Goal: Task Accomplishment & Management: Use online tool/utility

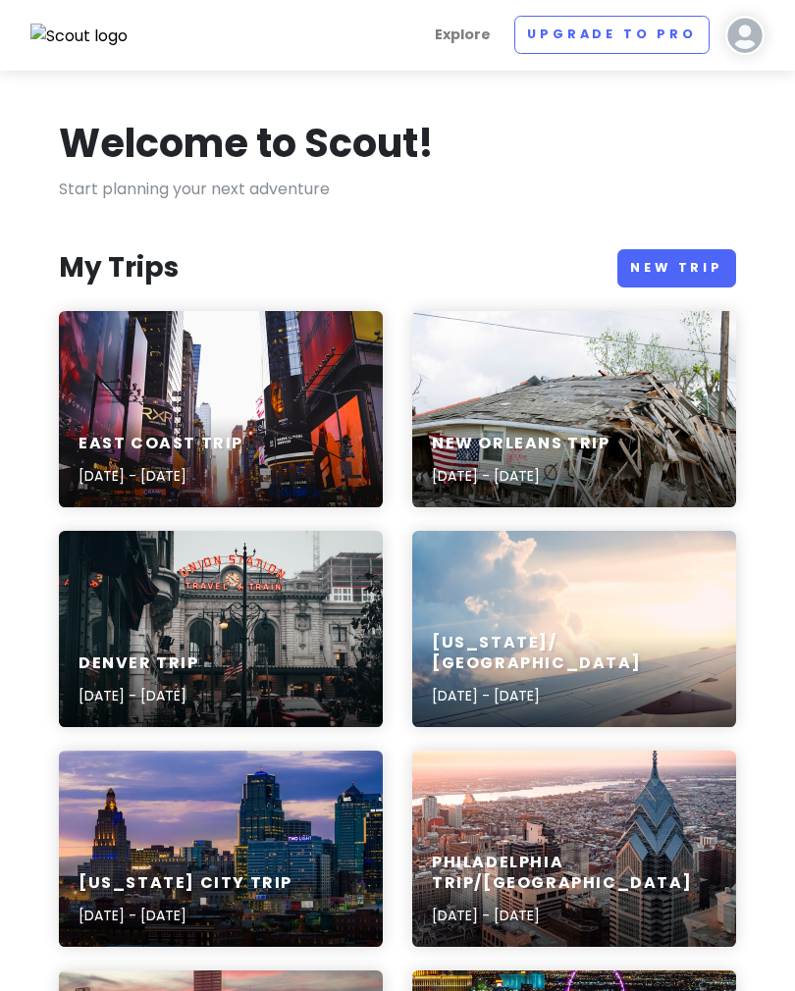
click at [662, 263] on link "New Trip" at bounding box center [676, 268] width 119 height 38
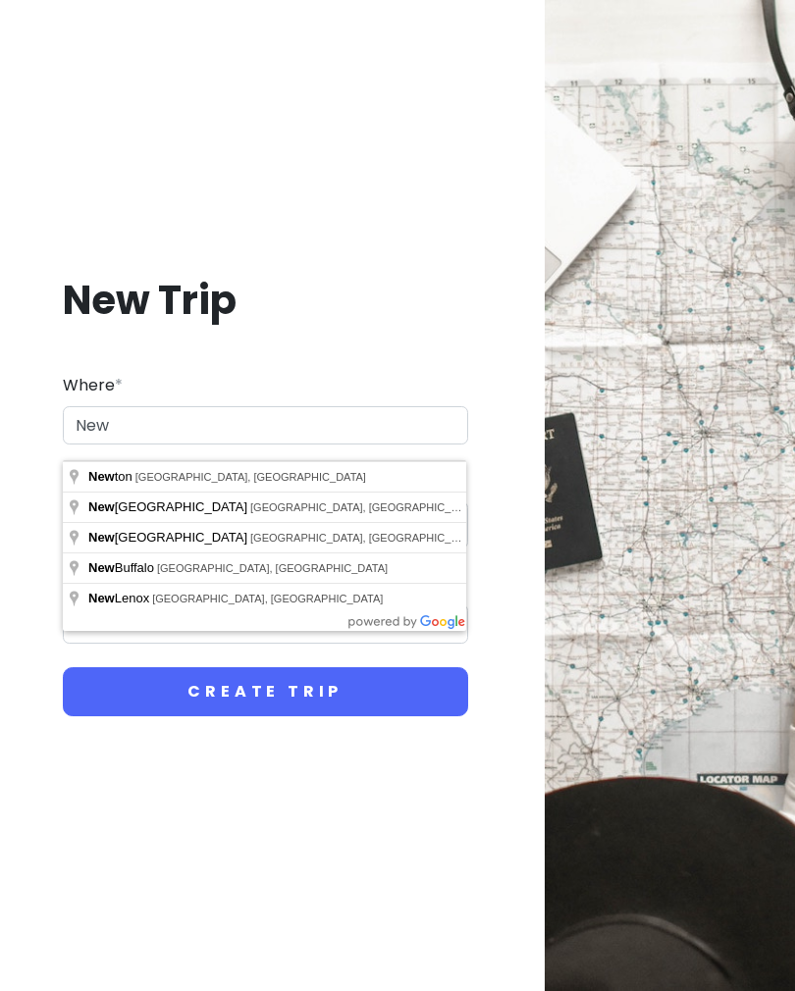
type input "[US_STATE], [GEOGRAPHIC_DATA], [GEOGRAPHIC_DATA]"
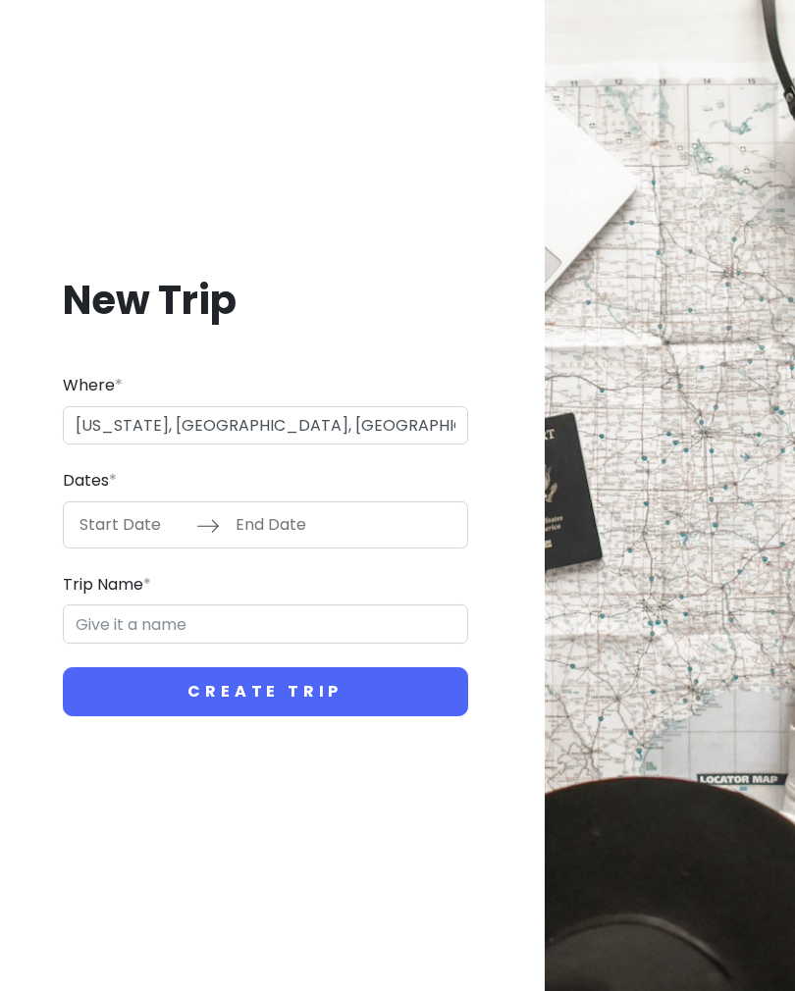
type input "[US_STATE] Trip"
click at [124, 537] on input "Start Date" at bounding box center [133, 524] width 128 height 45
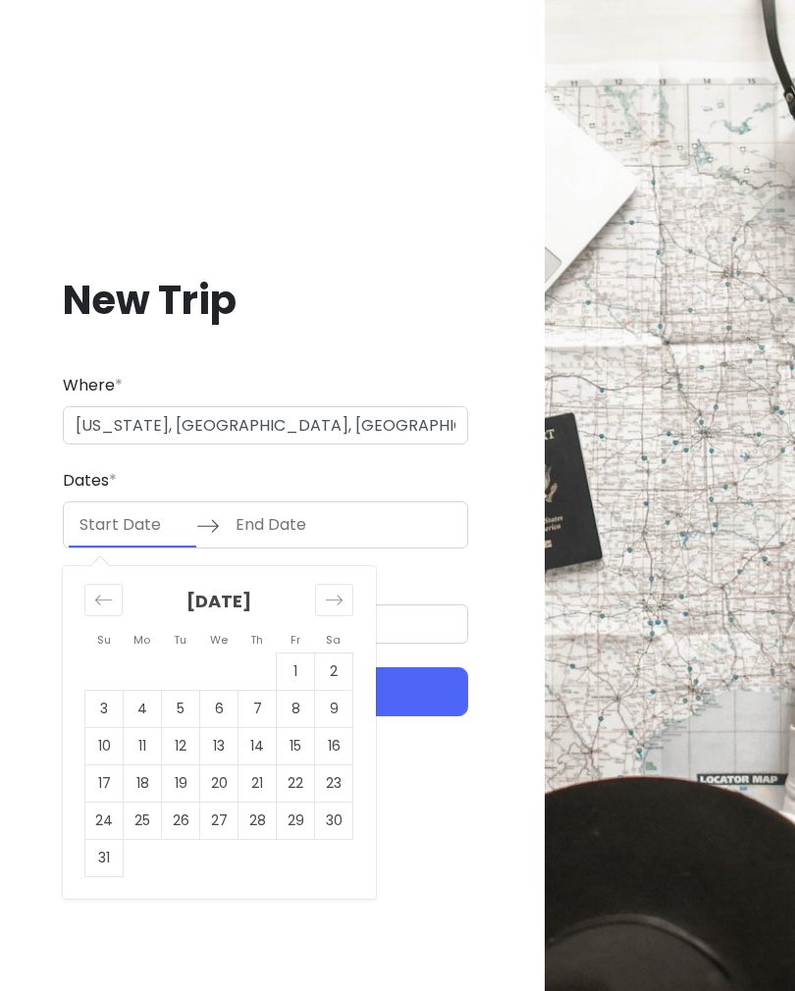
click at [347, 611] on div "Move forward to switch to the next month." at bounding box center [334, 600] width 38 height 32
click at [340, 609] on icon "Move forward to switch to the next month." at bounding box center [334, 600] width 19 height 19
click at [345, 604] on div "Move forward to switch to the next month." at bounding box center [334, 600] width 38 height 32
click at [343, 615] on div "Move forward to switch to the next month." at bounding box center [334, 600] width 38 height 32
click at [257, 717] on td "11" at bounding box center [257, 708] width 38 height 37
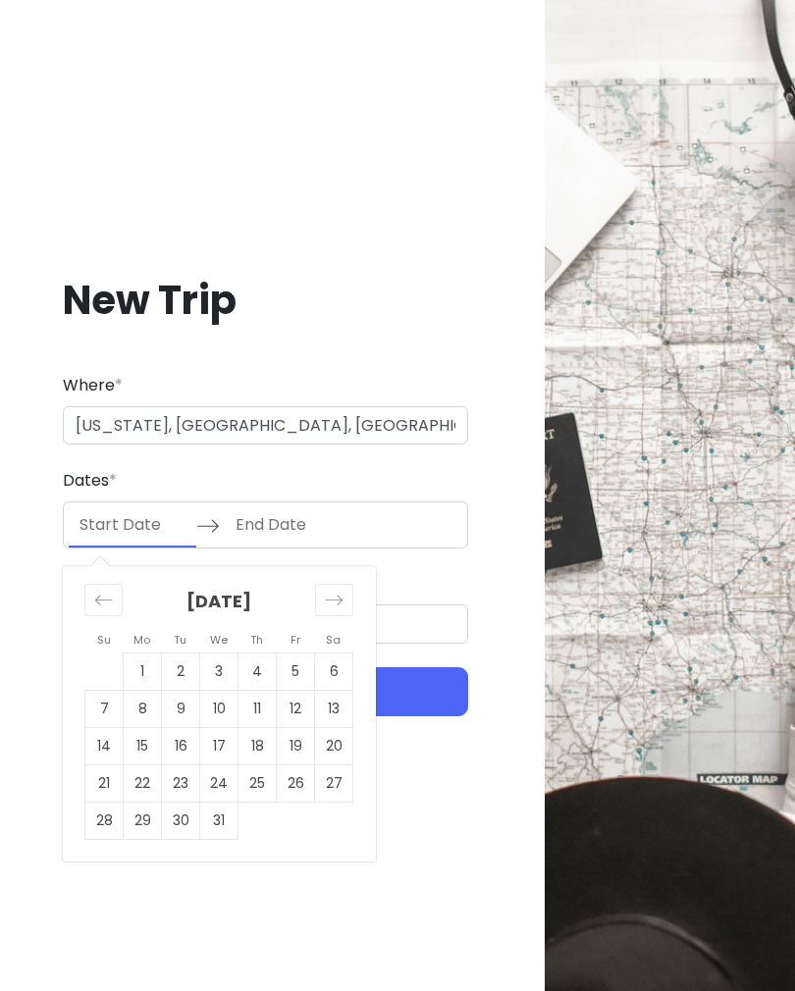
type input "[DATE]"
click at [109, 753] on td "14" at bounding box center [104, 745] width 38 height 37
type input "[DATE]"
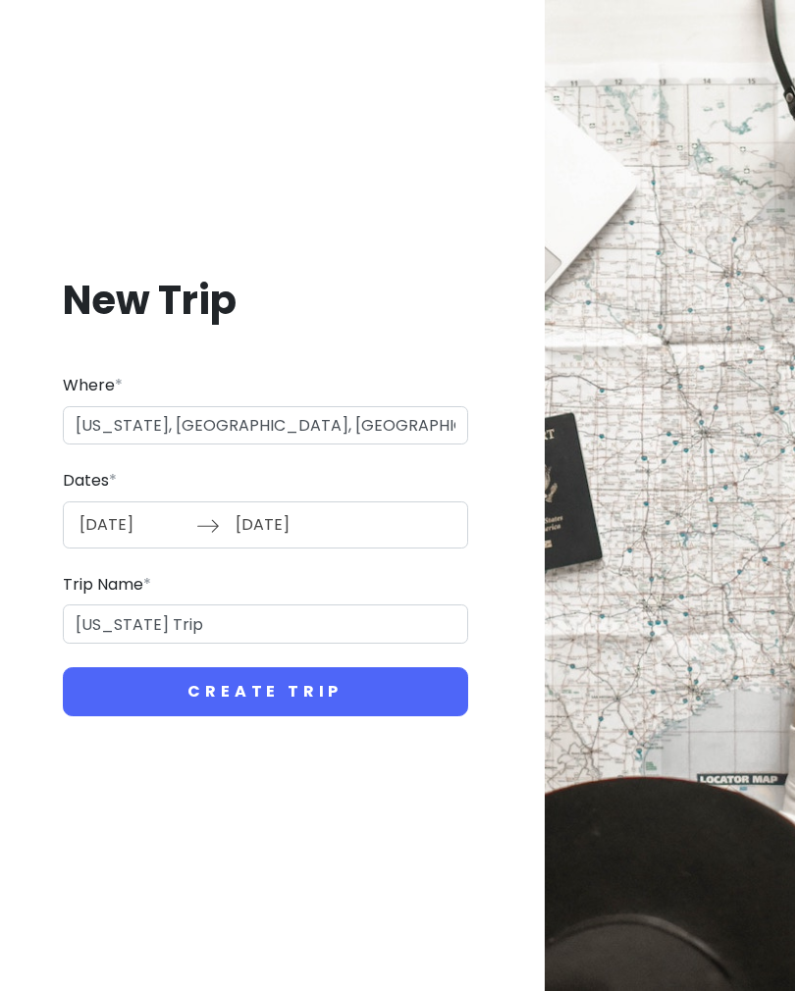
click at [264, 696] on button "Create Trip" at bounding box center [265, 691] width 405 height 49
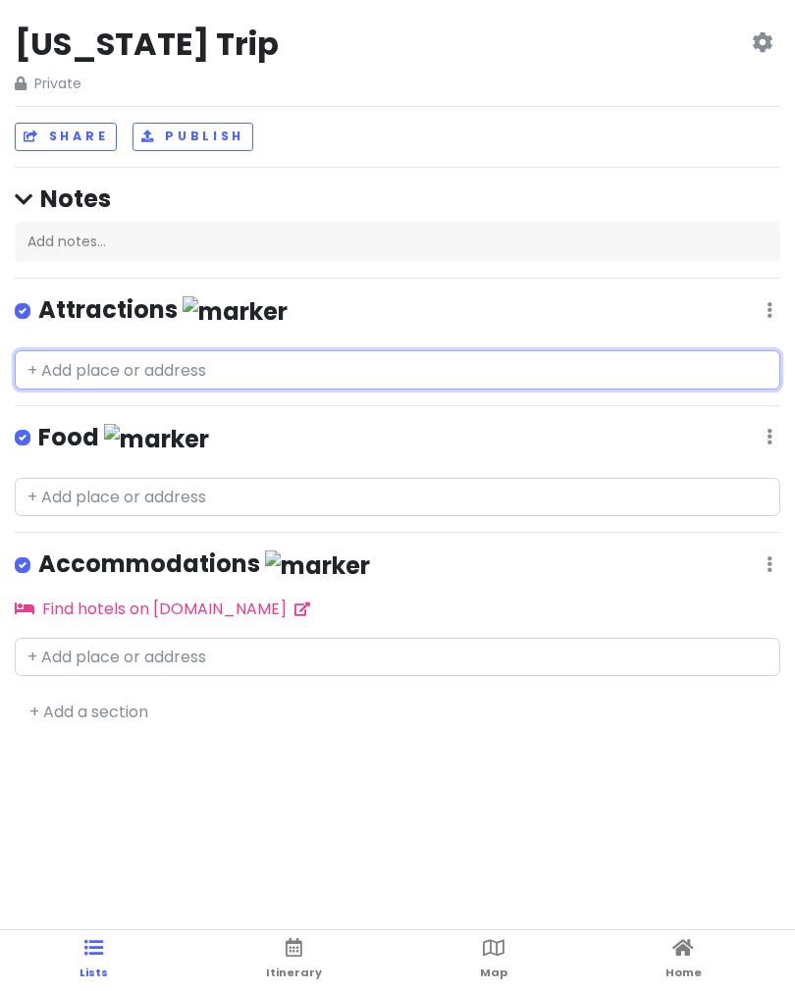
click at [140, 365] on input "text" at bounding box center [397, 369] width 765 height 39
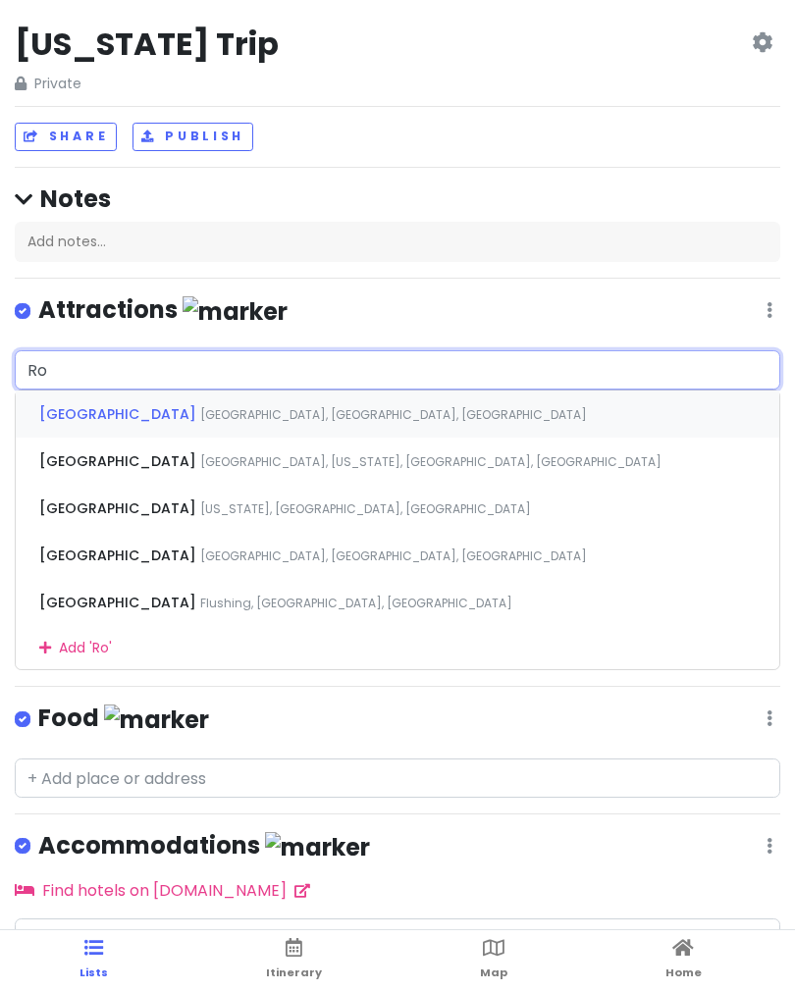
type input "Roc"
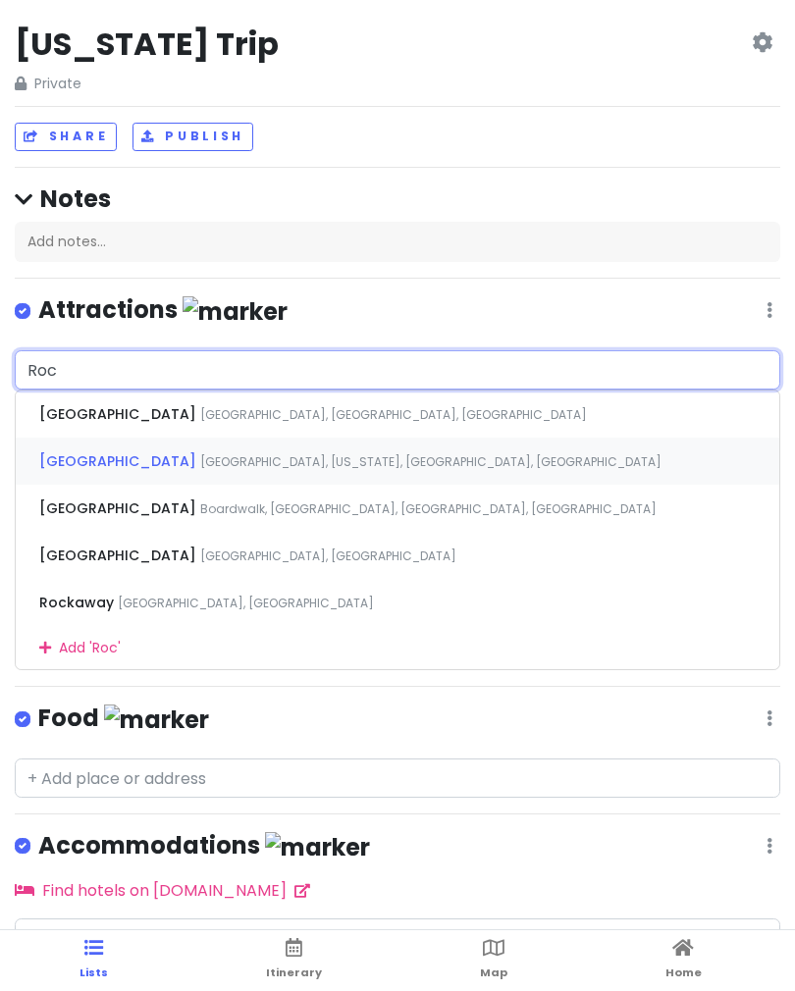
click at [292, 442] on div "[GEOGRAPHIC_DATA], [US_STATE], [GEOGRAPHIC_DATA], [GEOGRAPHIC_DATA]" at bounding box center [398, 461] width 764 height 47
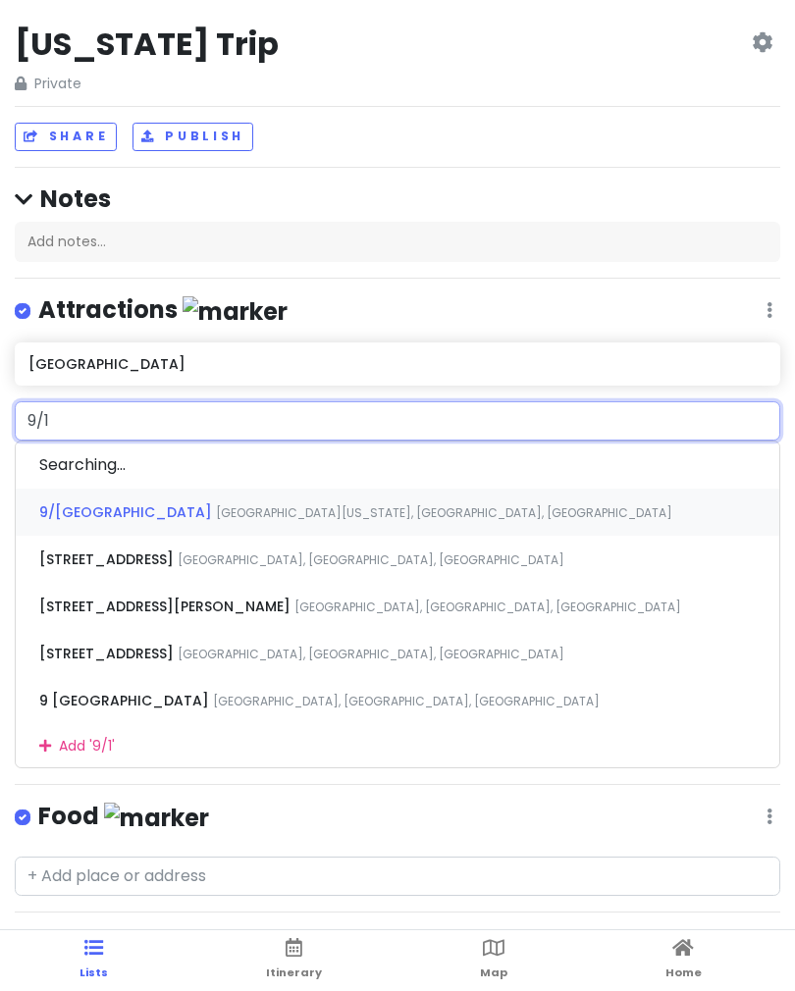
type input "9/11"
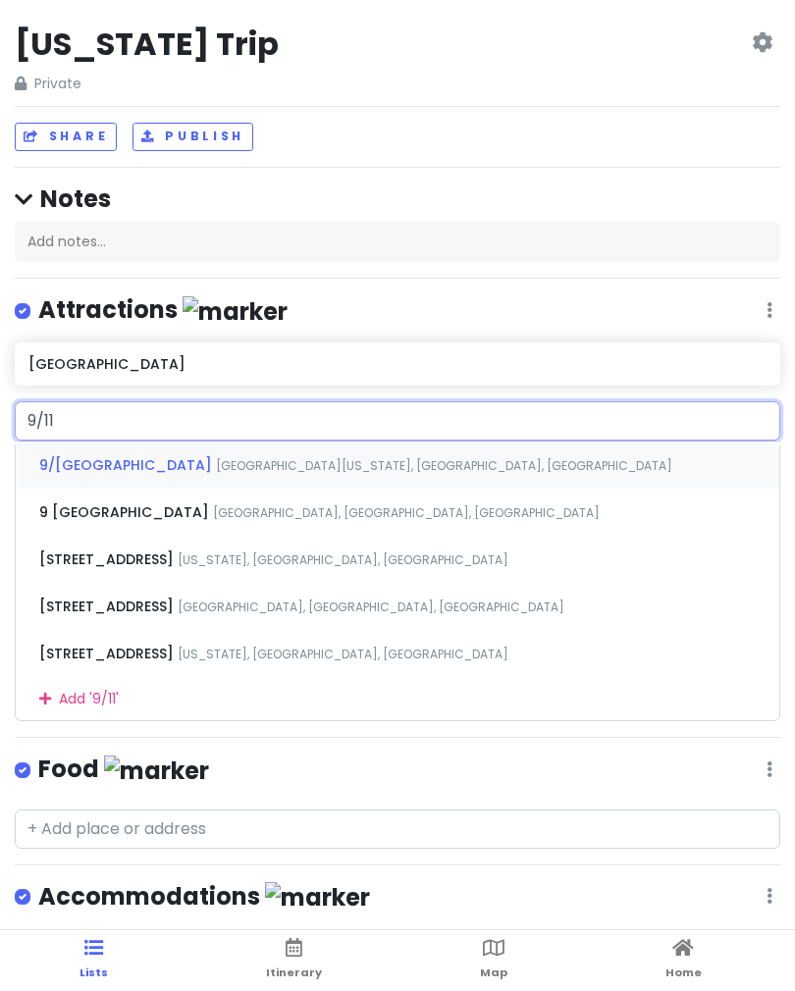
click at [310, 457] on span "[GEOGRAPHIC_DATA][US_STATE], [GEOGRAPHIC_DATA], [GEOGRAPHIC_DATA]" at bounding box center [444, 465] width 456 height 17
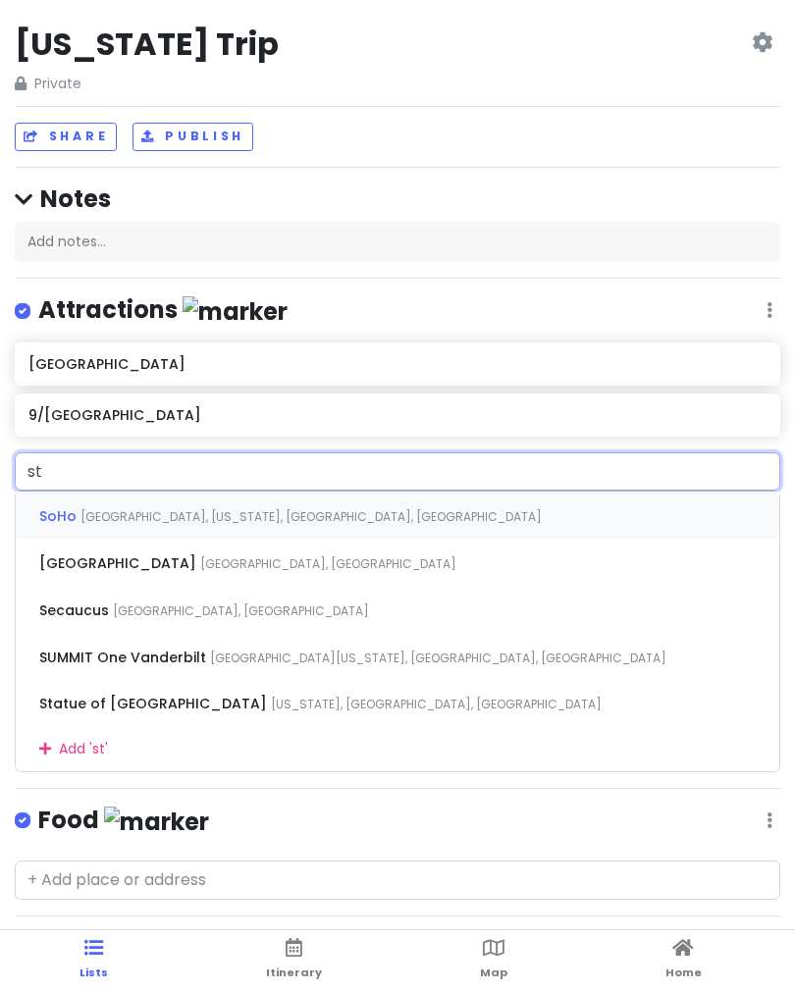
type input "sta"
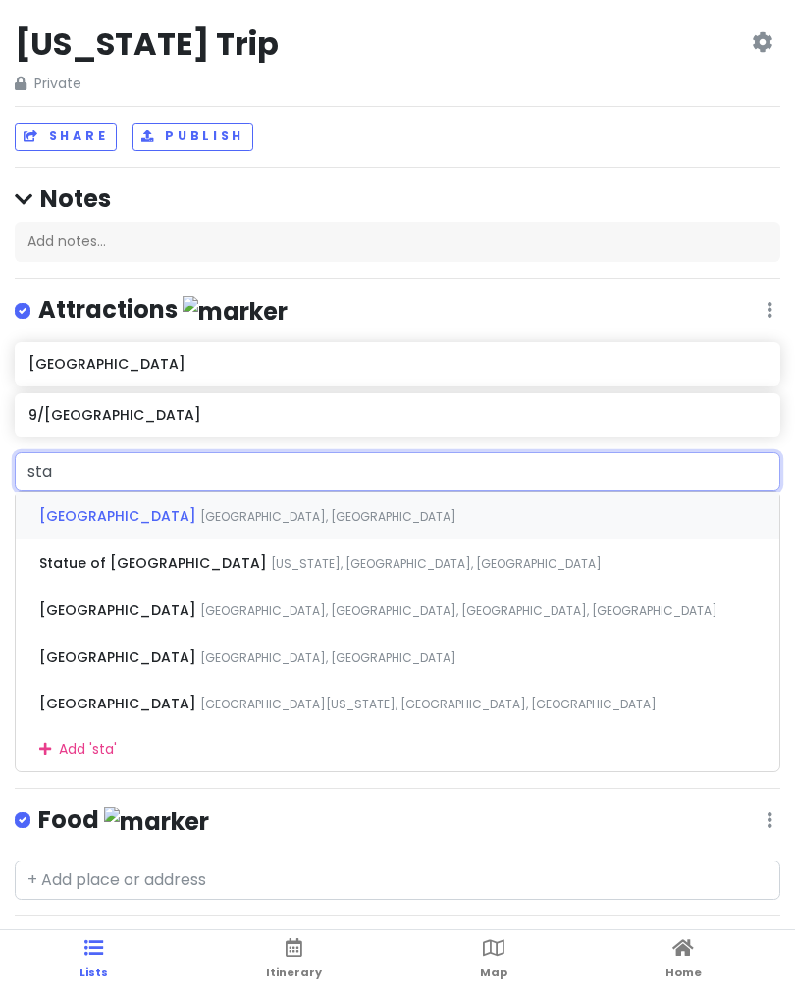
click at [200, 526] on span "Statue of [GEOGRAPHIC_DATA]" at bounding box center [119, 516] width 161 height 20
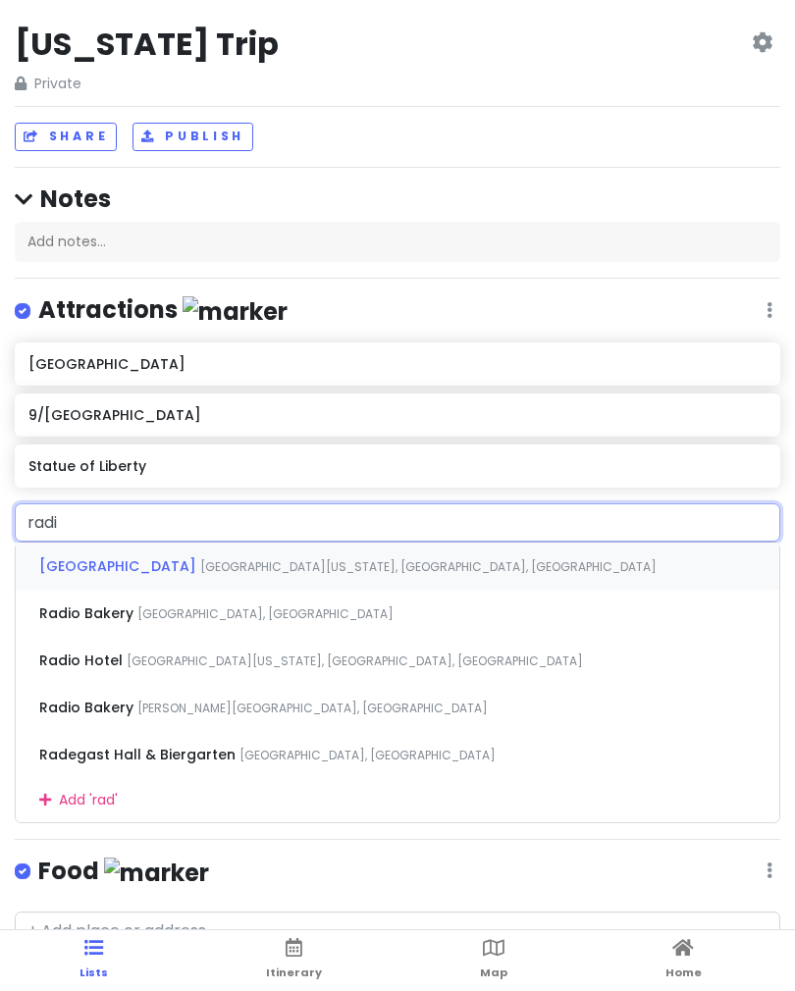
type input "radio"
click at [240, 551] on div "[GEOGRAPHIC_DATA][US_STATE], [GEOGRAPHIC_DATA], [GEOGRAPHIC_DATA]" at bounding box center [398, 566] width 764 height 47
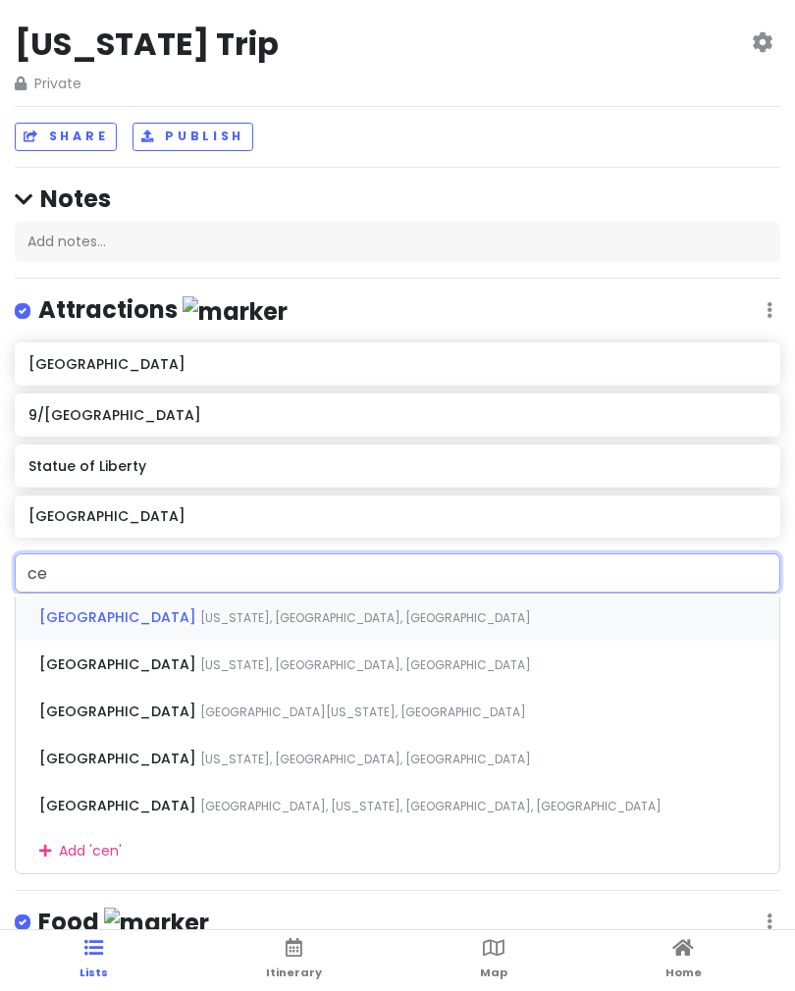
type input "c"
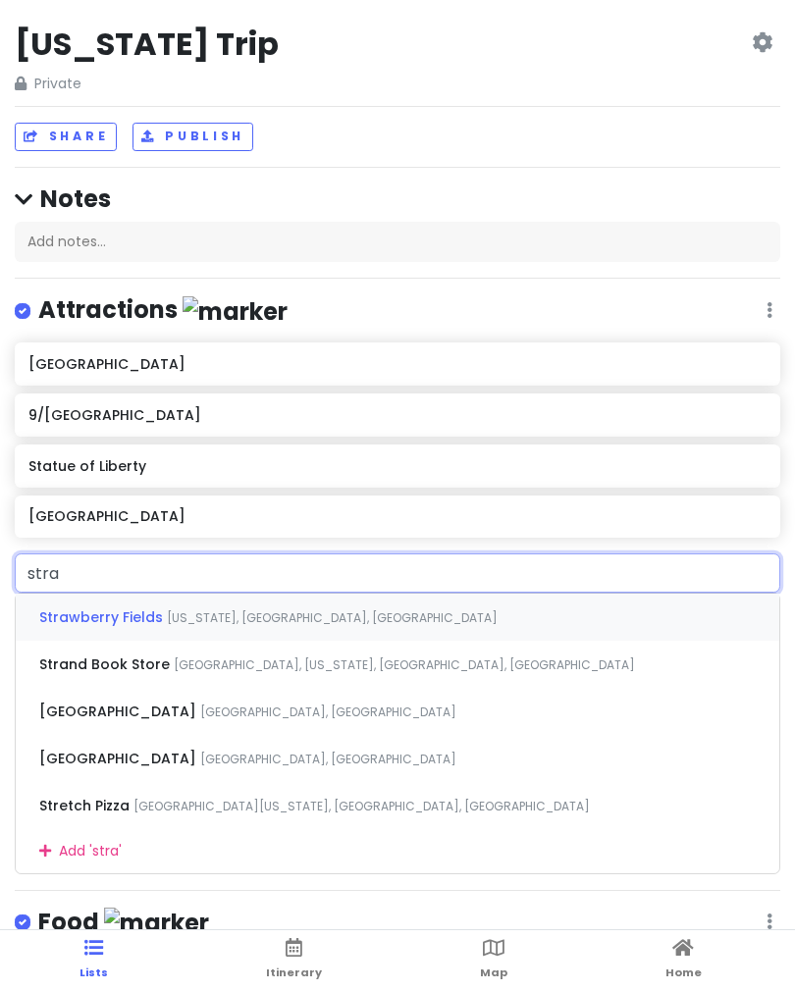
type input "straw"
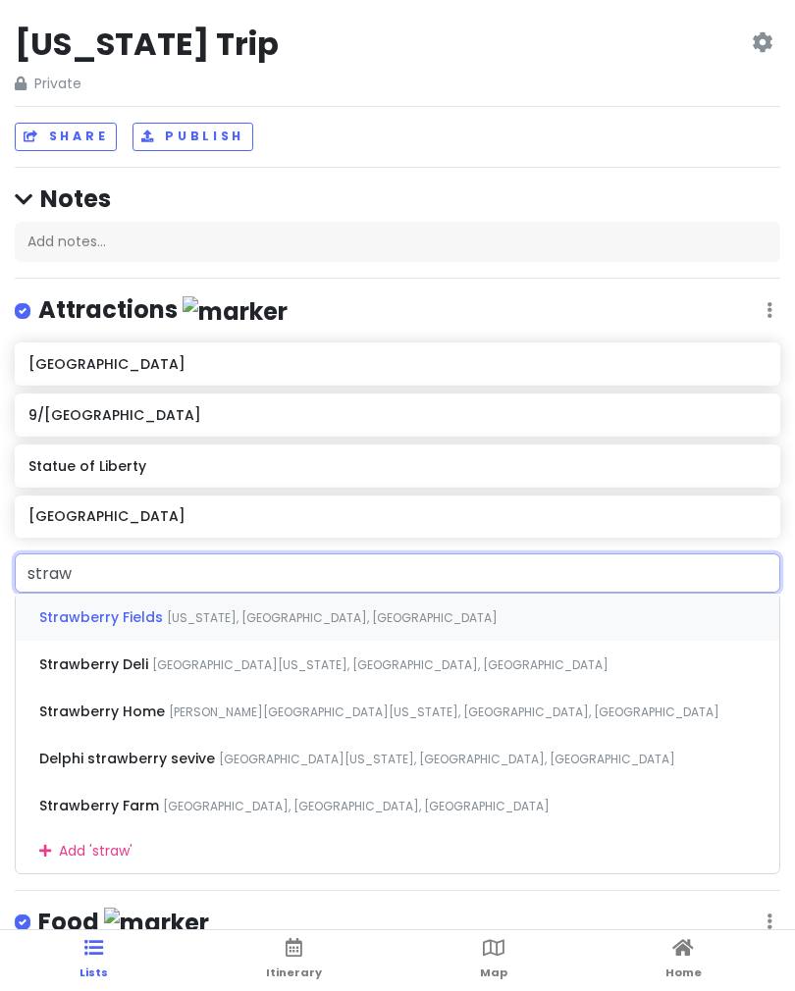
click at [211, 610] on span "[US_STATE], [GEOGRAPHIC_DATA], [GEOGRAPHIC_DATA]" at bounding box center [332, 617] width 331 height 17
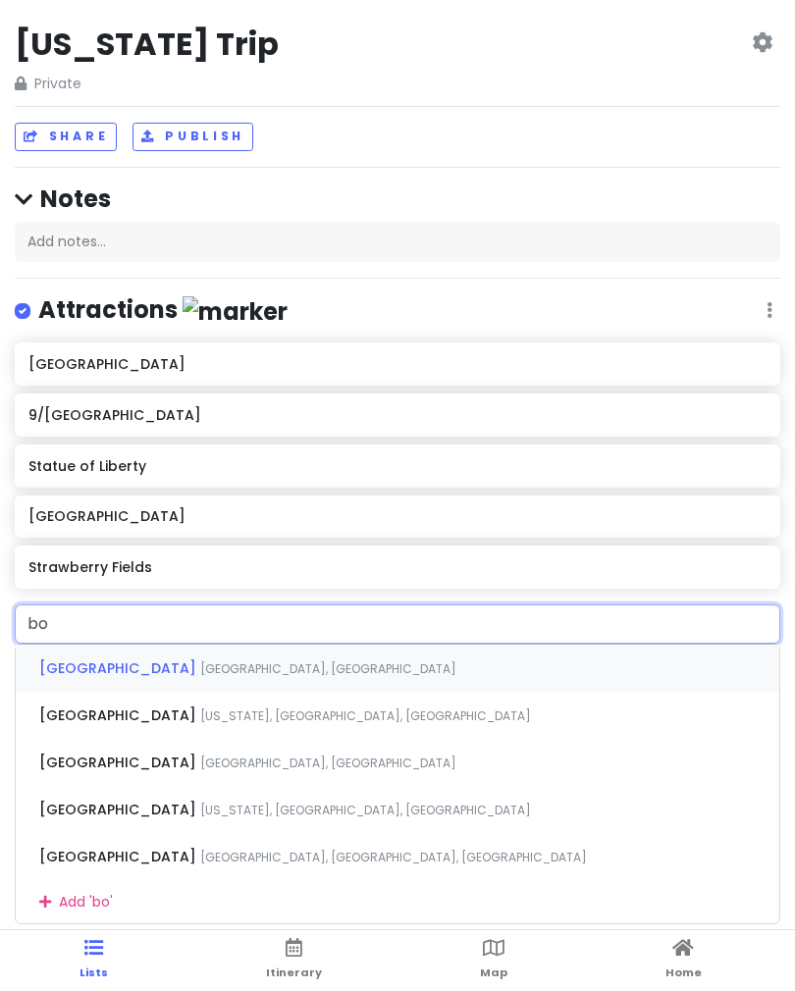
type input "bow"
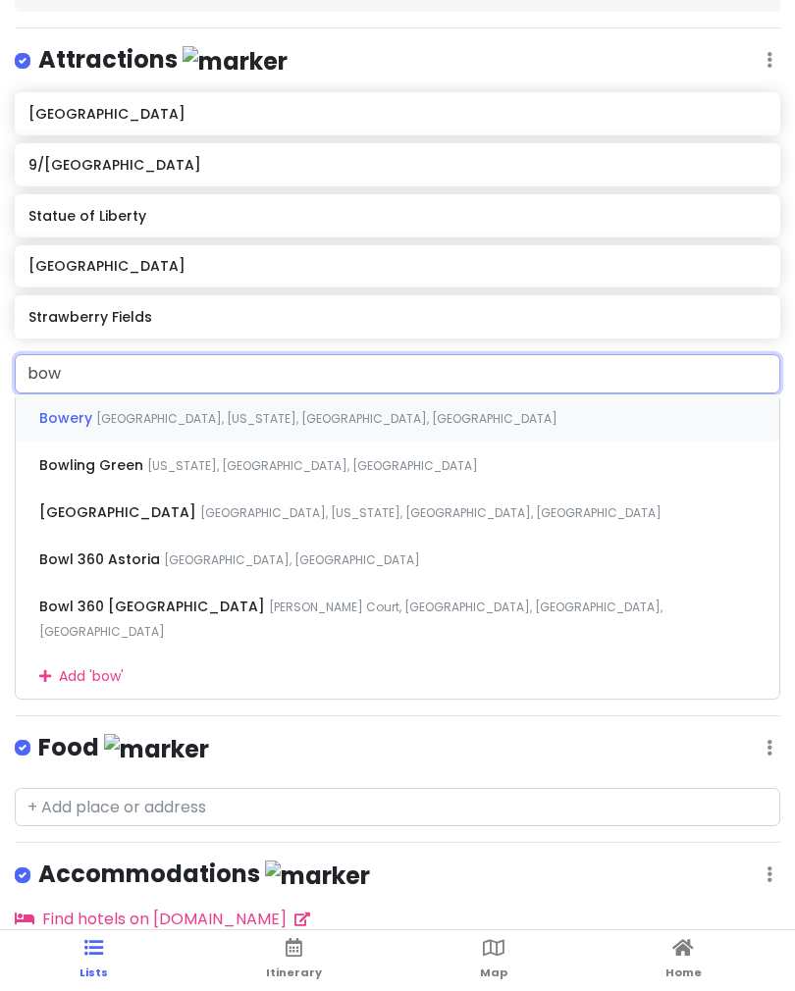
scroll to position [249, 0]
click at [261, 428] on span "[GEOGRAPHIC_DATA], [US_STATE], [GEOGRAPHIC_DATA], [GEOGRAPHIC_DATA]" at bounding box center [326, 419] width 461 height 17
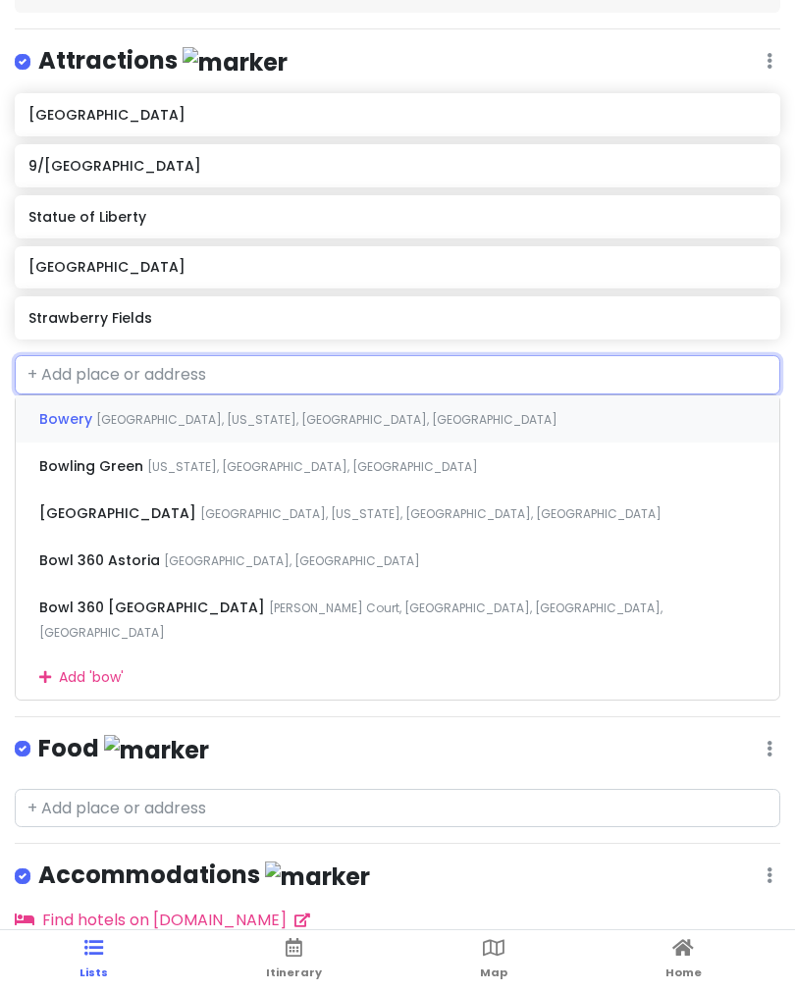
scroll to position [0, 0]
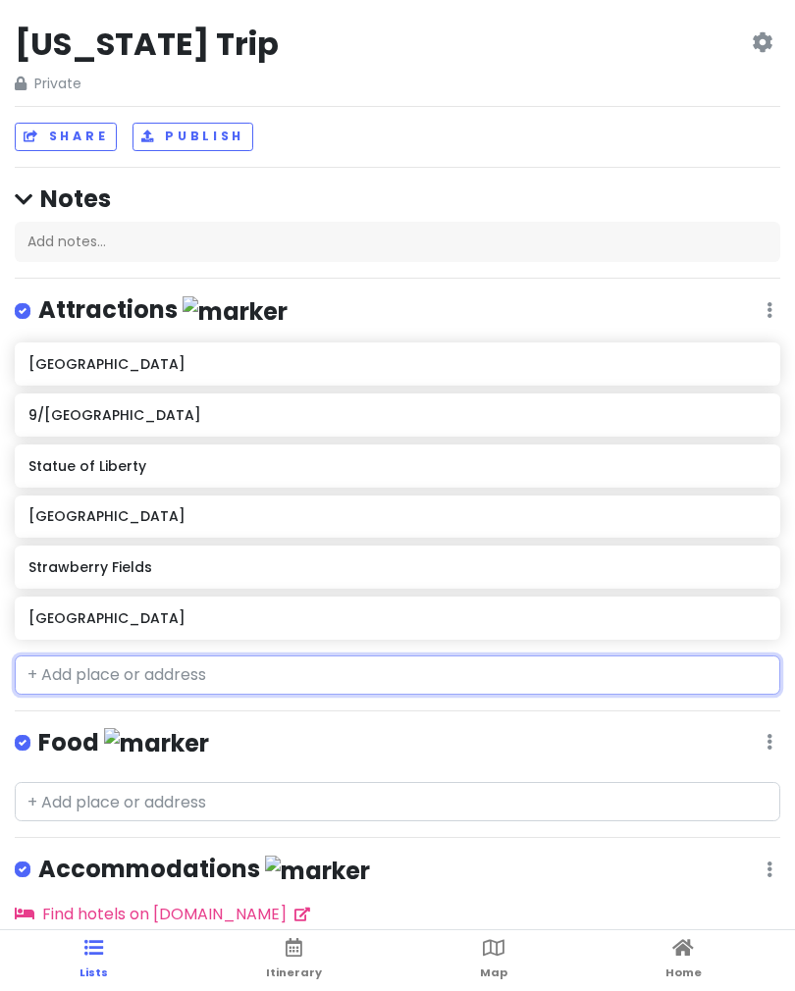
type input "k"
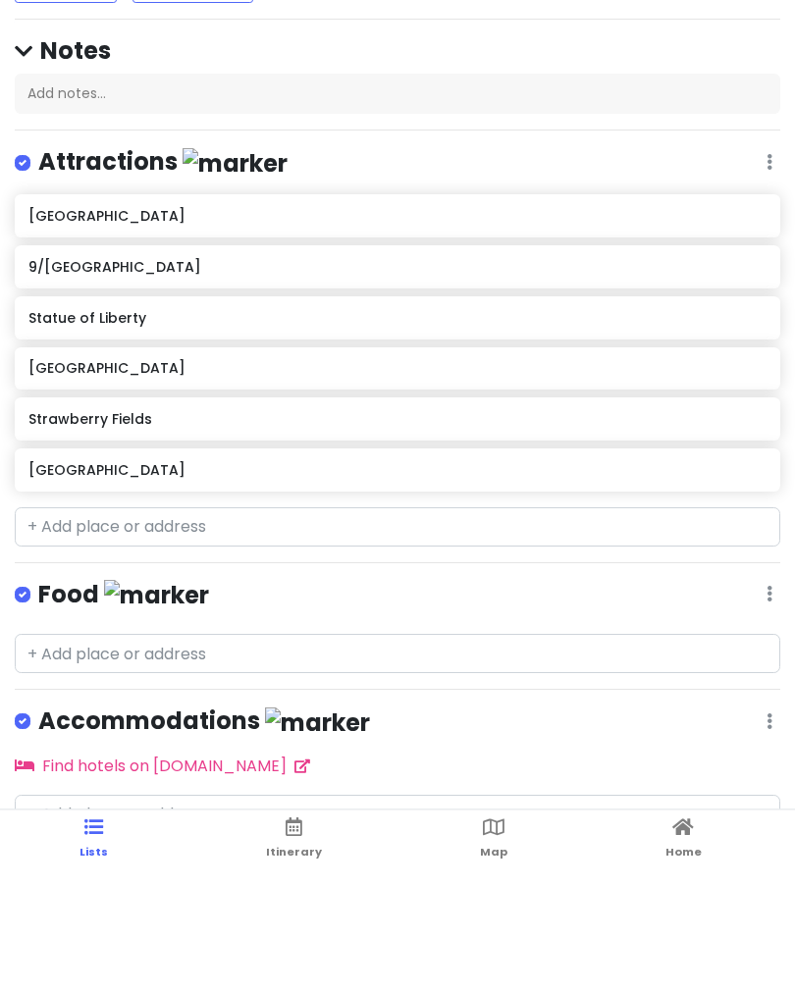
scroll to position [60, 0]
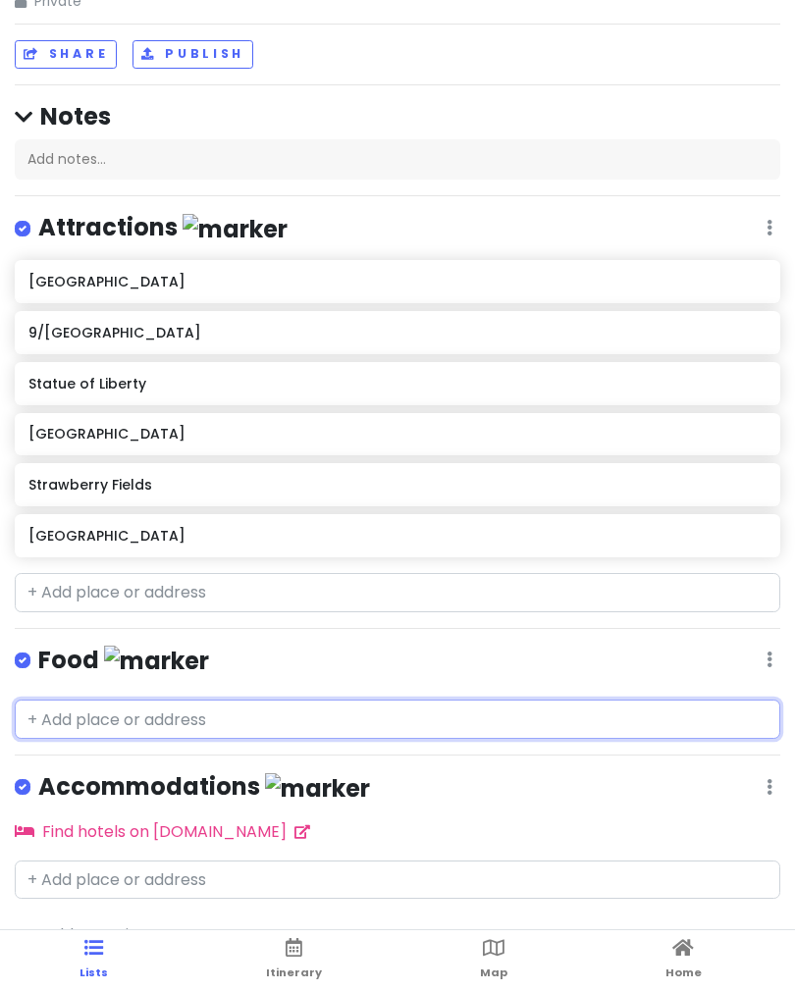
click at [119, 700] on input "text" at bounding box center [397, 719] width 765 height 39
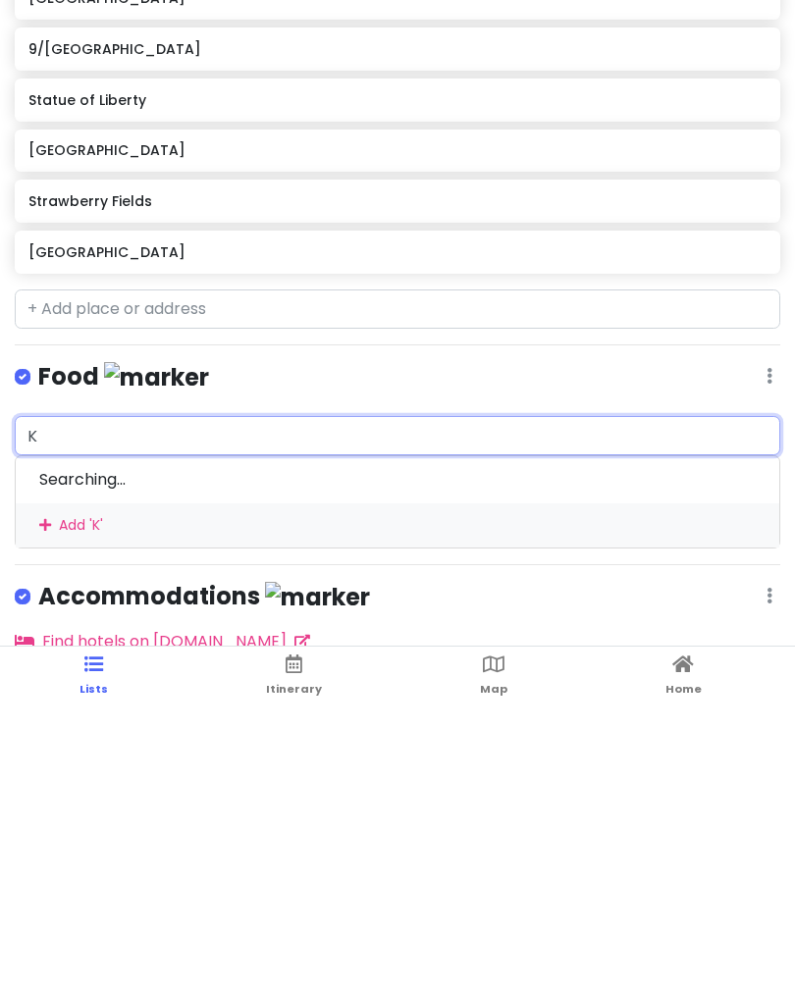
type input "Ka"
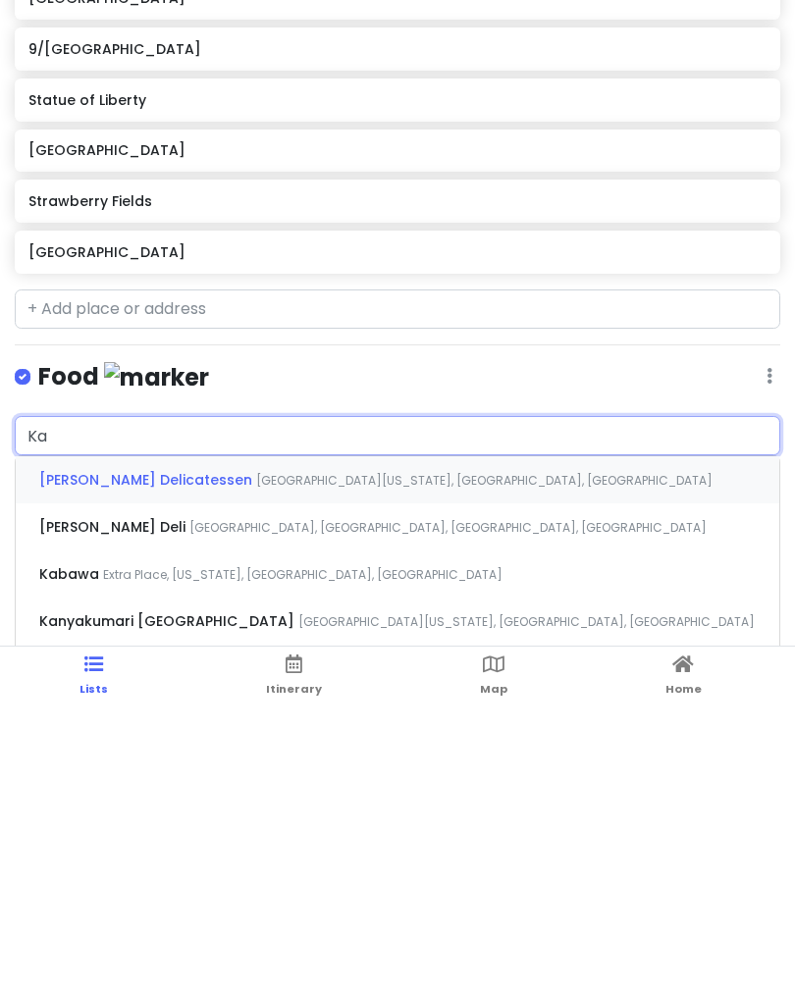
click at [256, 756] on span "[GEOGRAPHIC_DATA][US_STATE], [GEOGRAPHIC_DATA], [GEOGRAPHIC_DATA]" at bounding box center [484, 764] width 456 height 17
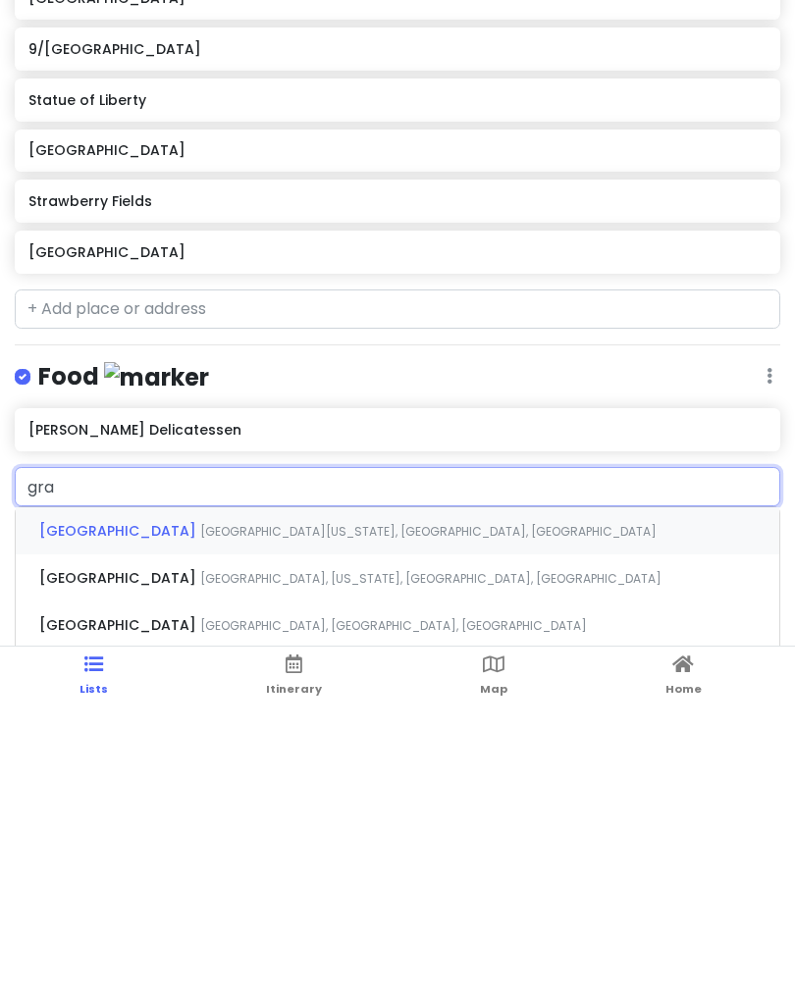
type input "gray"
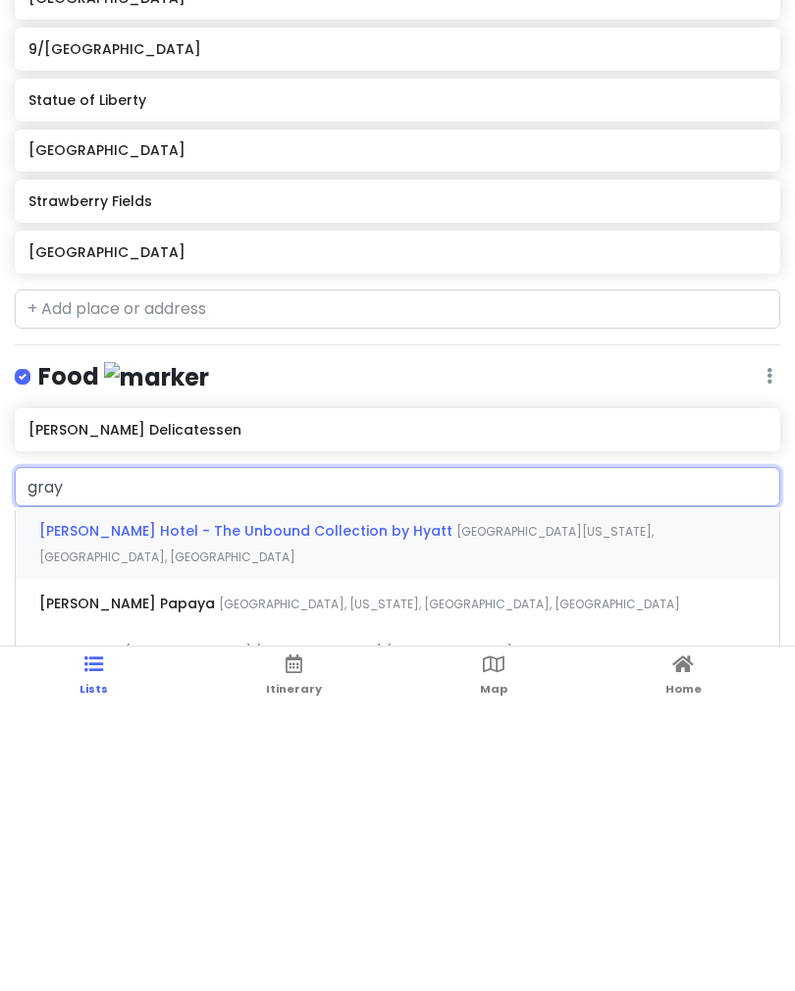
click at [183, 807] on span "[GEOGRAPHIC_DATA], [US_STATE], [GEOGRAPHIC_DATA], [GEOGRAPHIC_DATA]" at bounding box center [346, 828] width 614 height 42
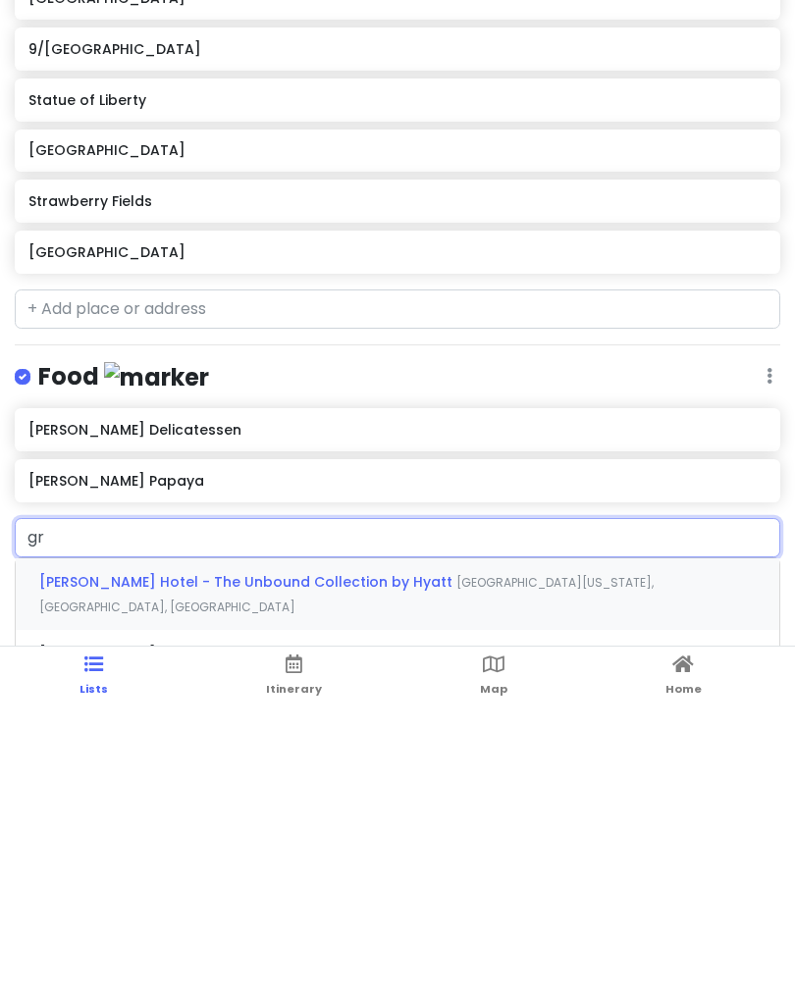
type input "g"
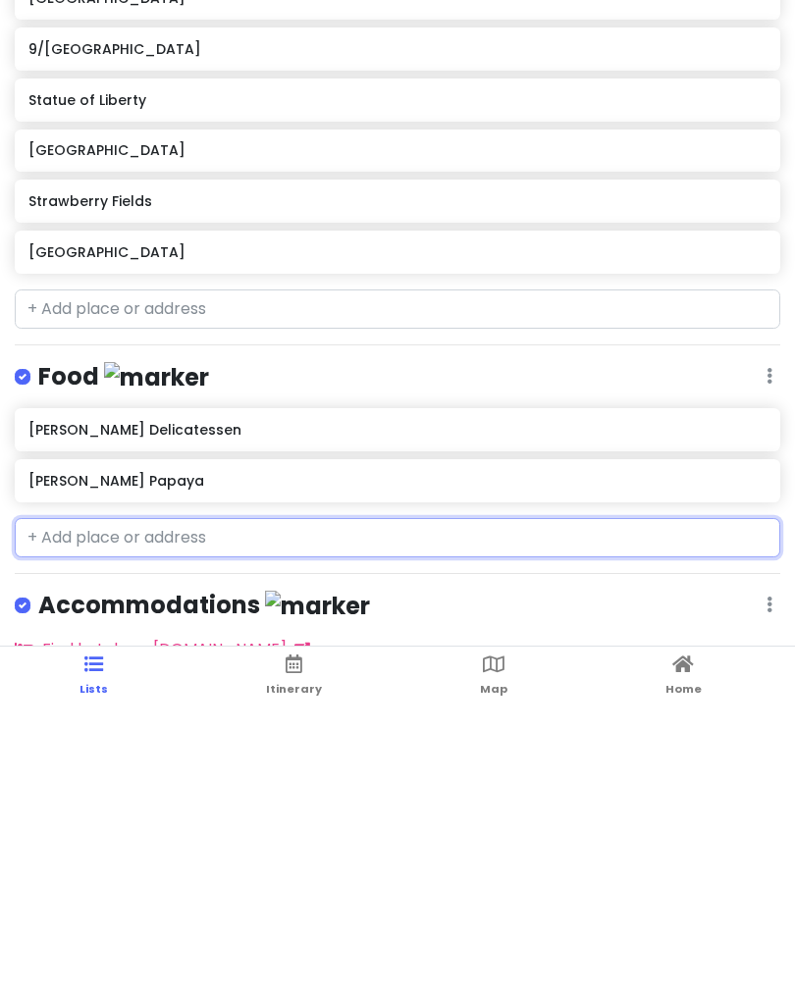
scroll to position [60, 0]
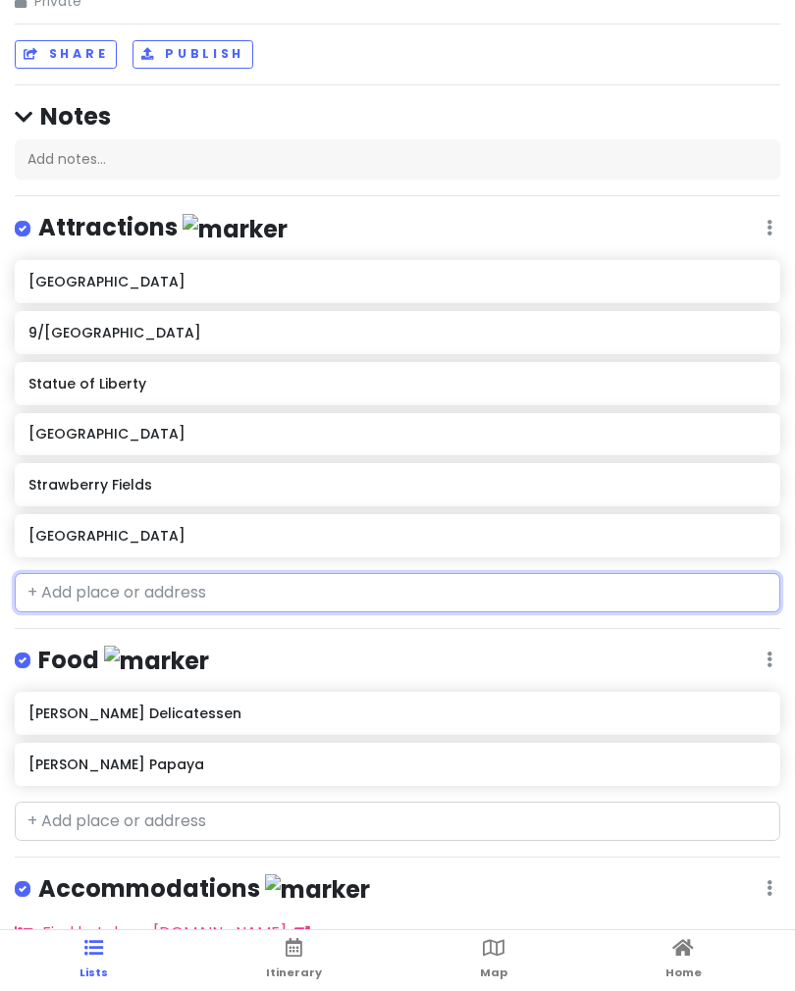
click at [59, 583] on input "text" at bounding box center [397, 592] width 765 height 39
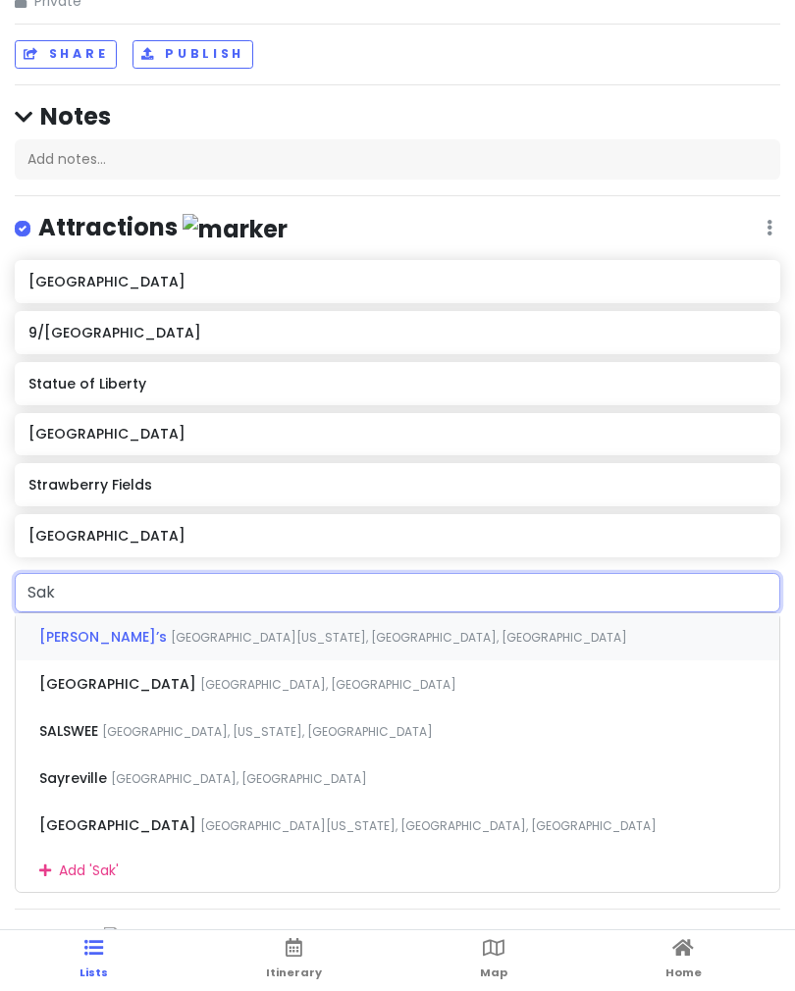
type input "Saks"
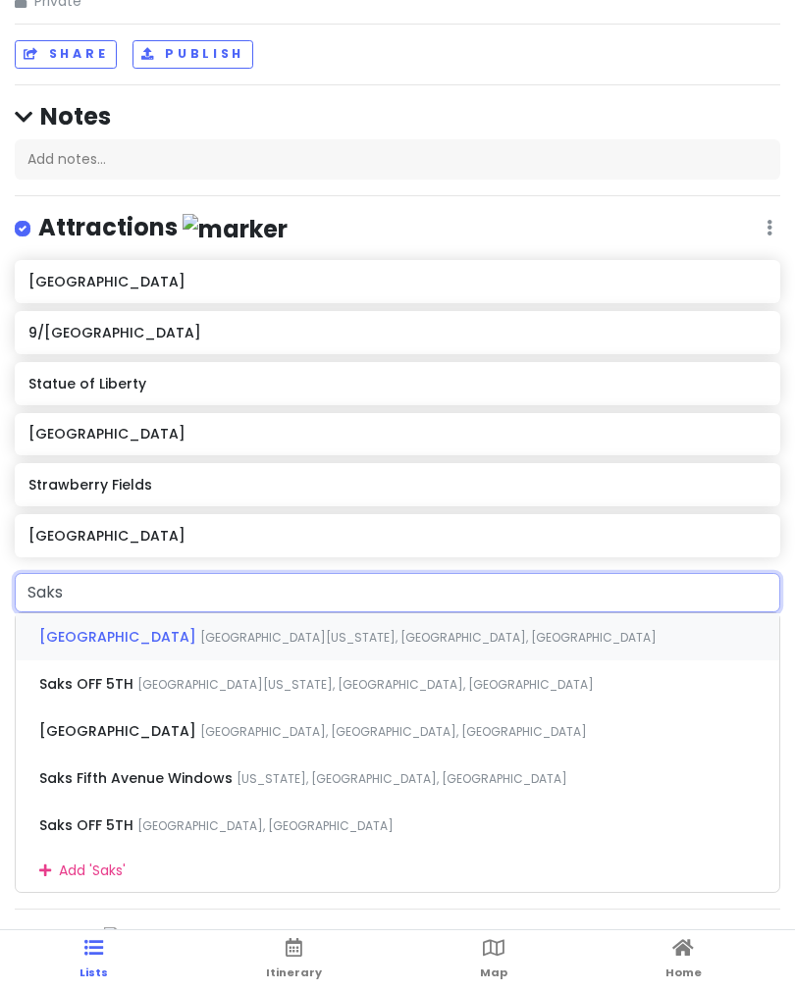
click at [271, 629] on span "[GEOGRAPHIC_DATA][US_STATE], [GEOGRAPHIC_DATA], [GEOGRAPHIC_DATA]" at bounding box center [428, 637] width 456 height 17
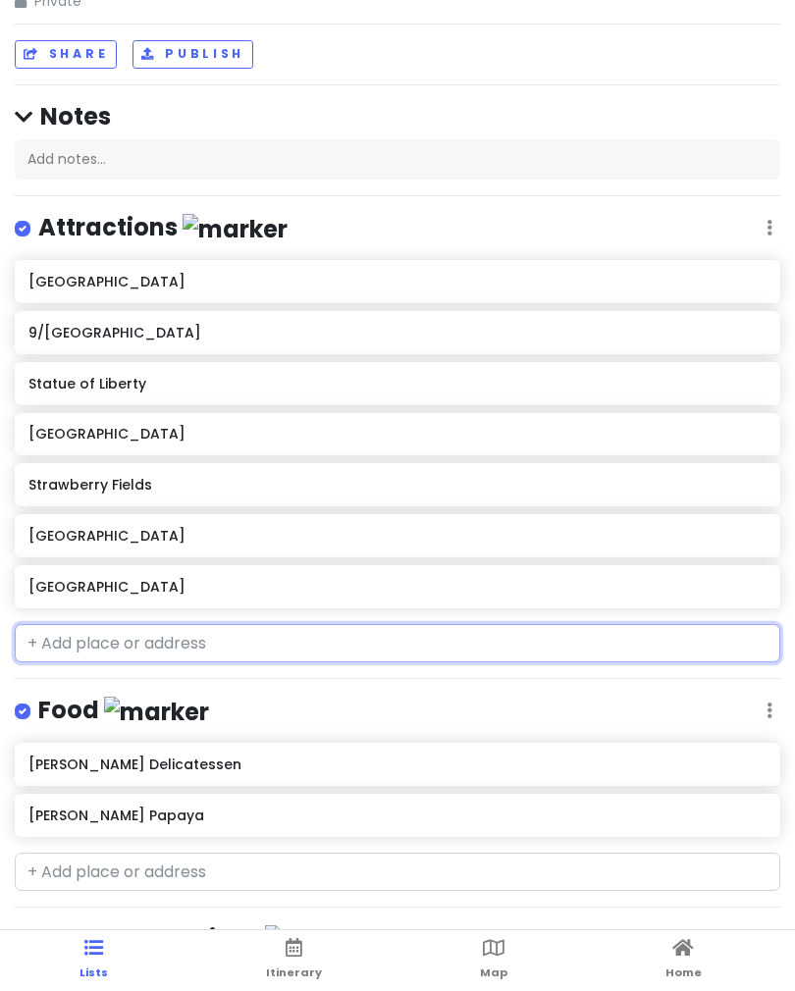
type input "t"
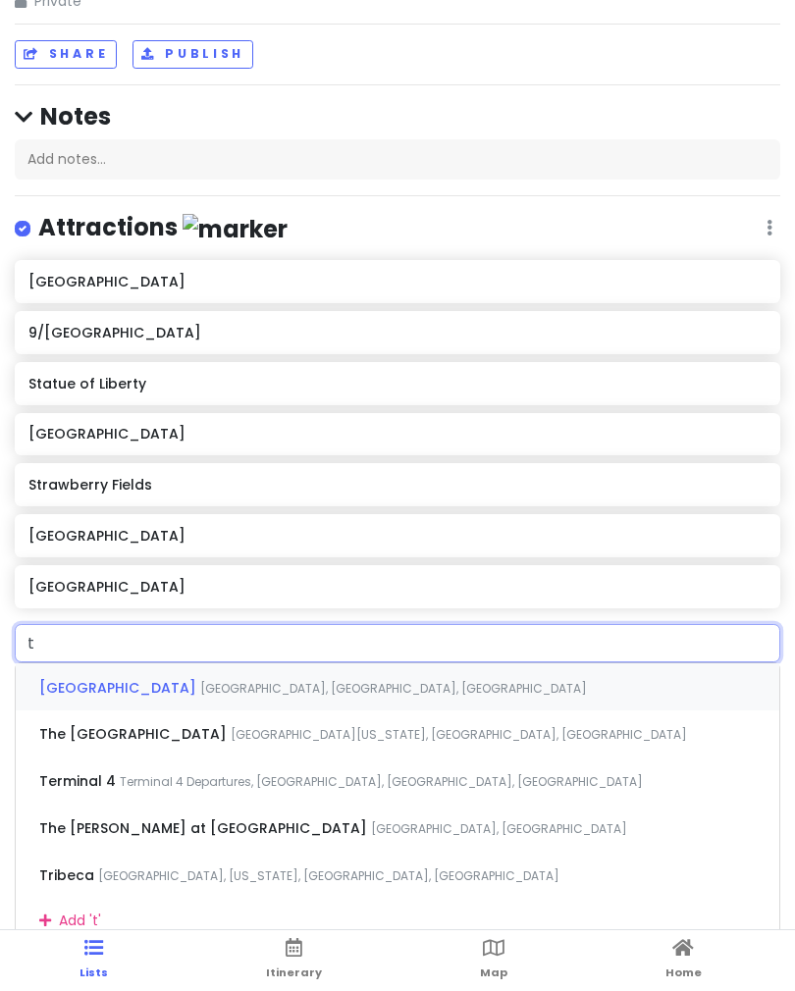
click at [200, 665] on div "[GEOGRAPHIC_DATA], [GEOGRAPHIC_DATA], [GEOGRAPHIC_DATA]" at bounding box center [398, 686] width 764 height 47
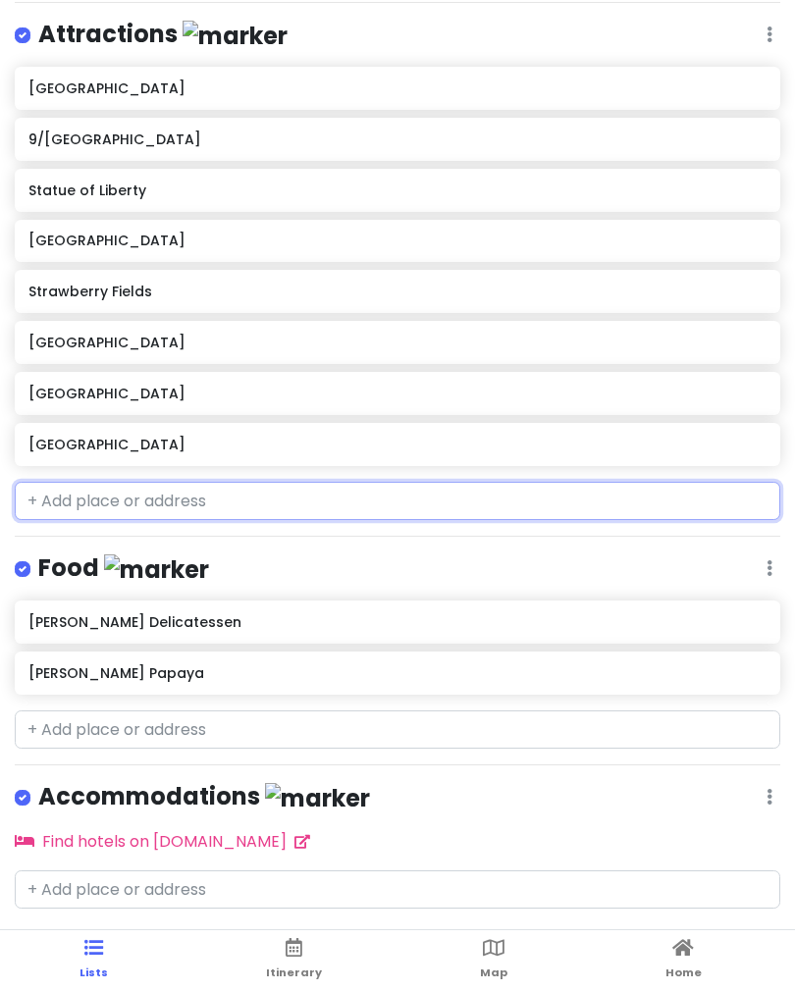
scroll to position [221, 0]
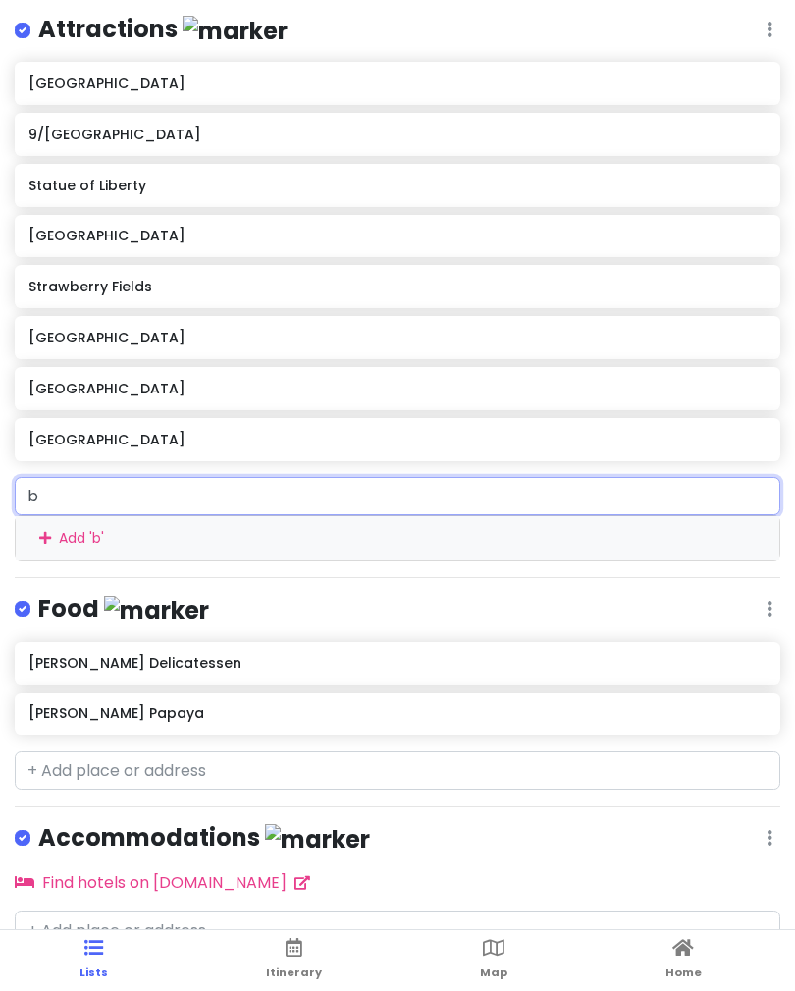
type input "br"
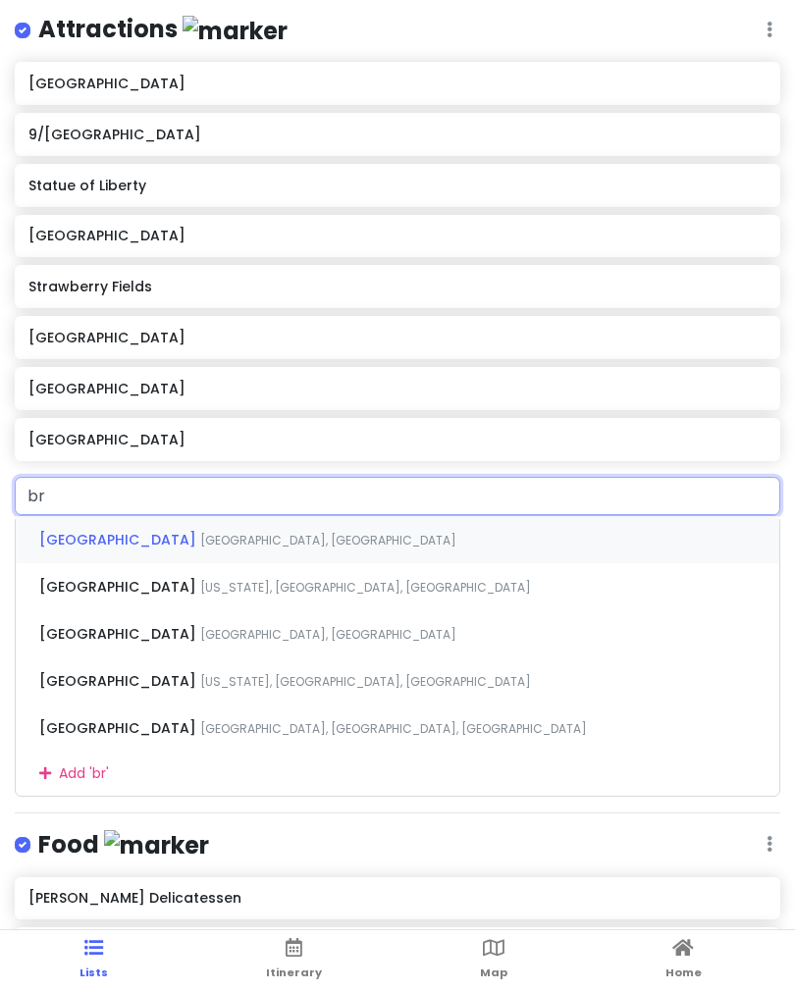
click at [200, 549] on span "[US_STATE], [GEOGRAPHIC_DATA], [GEOGRAPHIC_DATA]" at bounding box center [328, 540] width 256 height 17
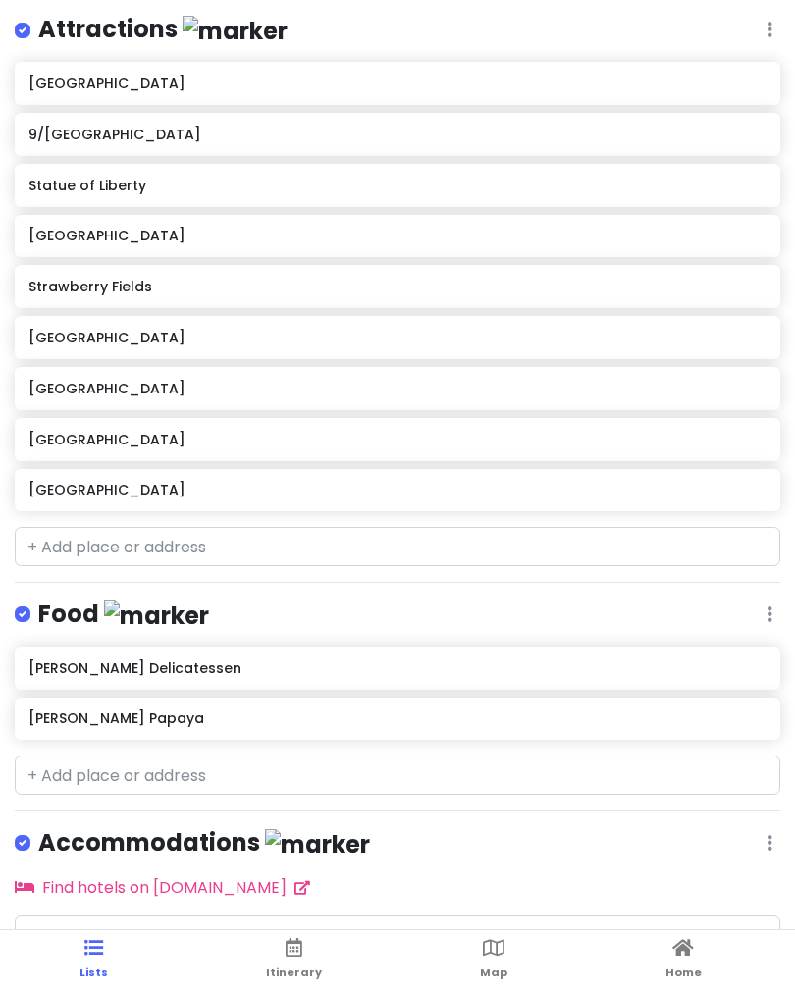
click at [496, 980] on span "Map" at bounding box center [493, 973] width 27 height 16
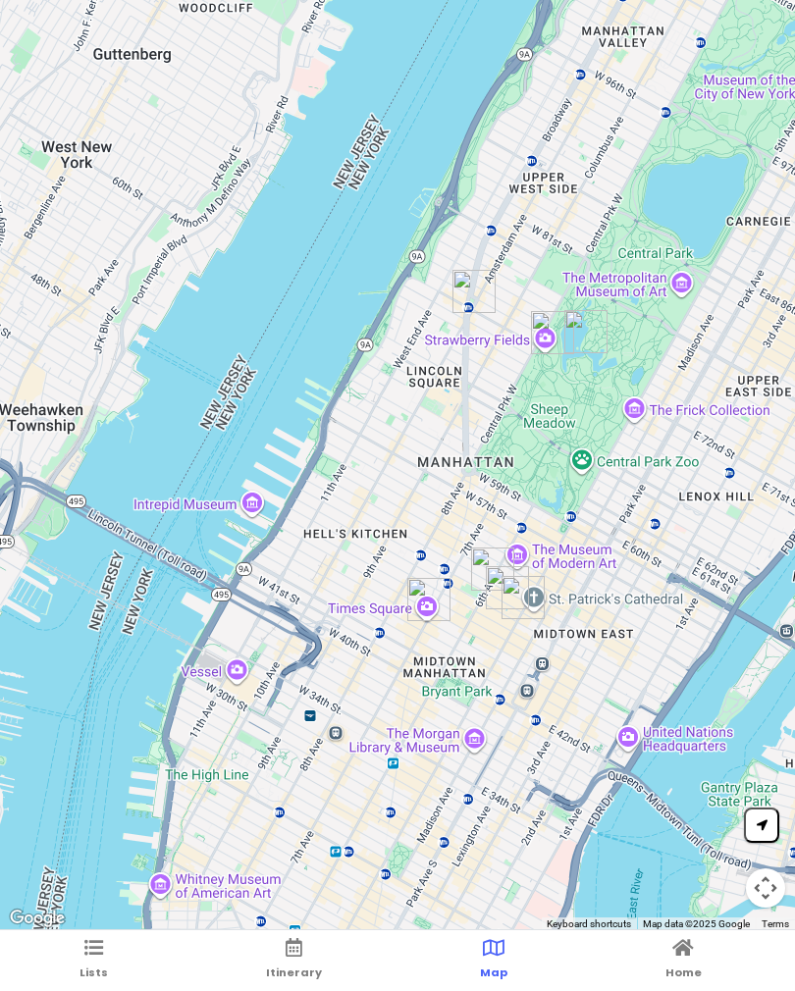
click at [94, 960] on link "Lists" at bounding box center [93, 960] width 28 height 61
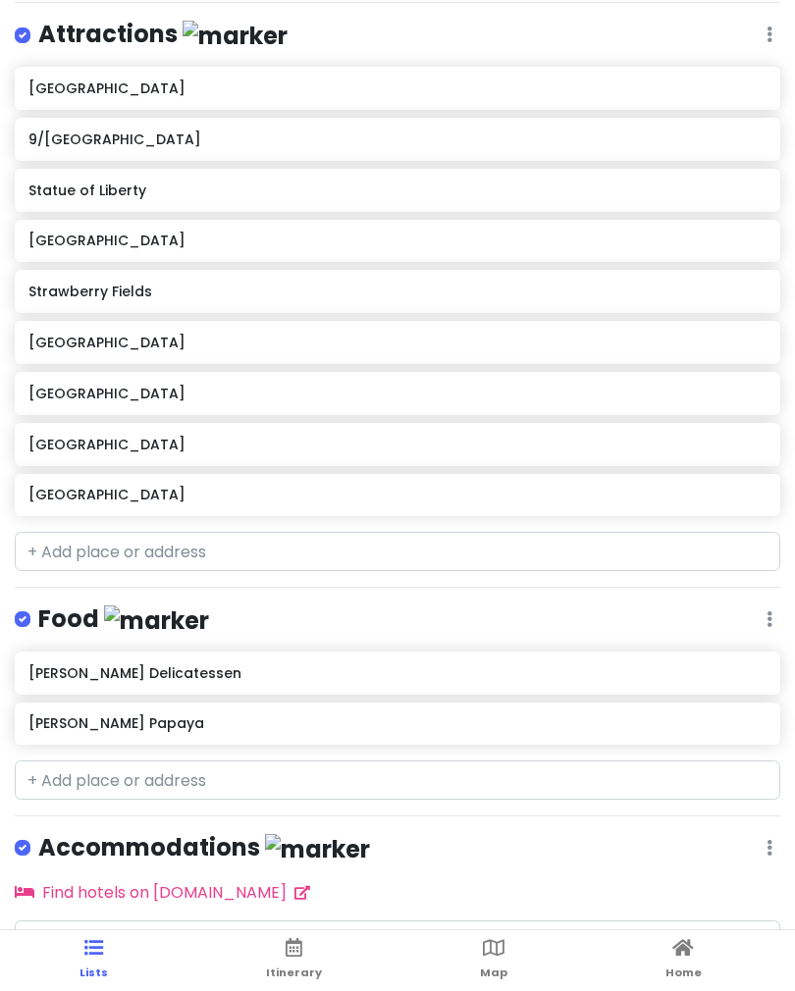
scroll to position [276, 0]
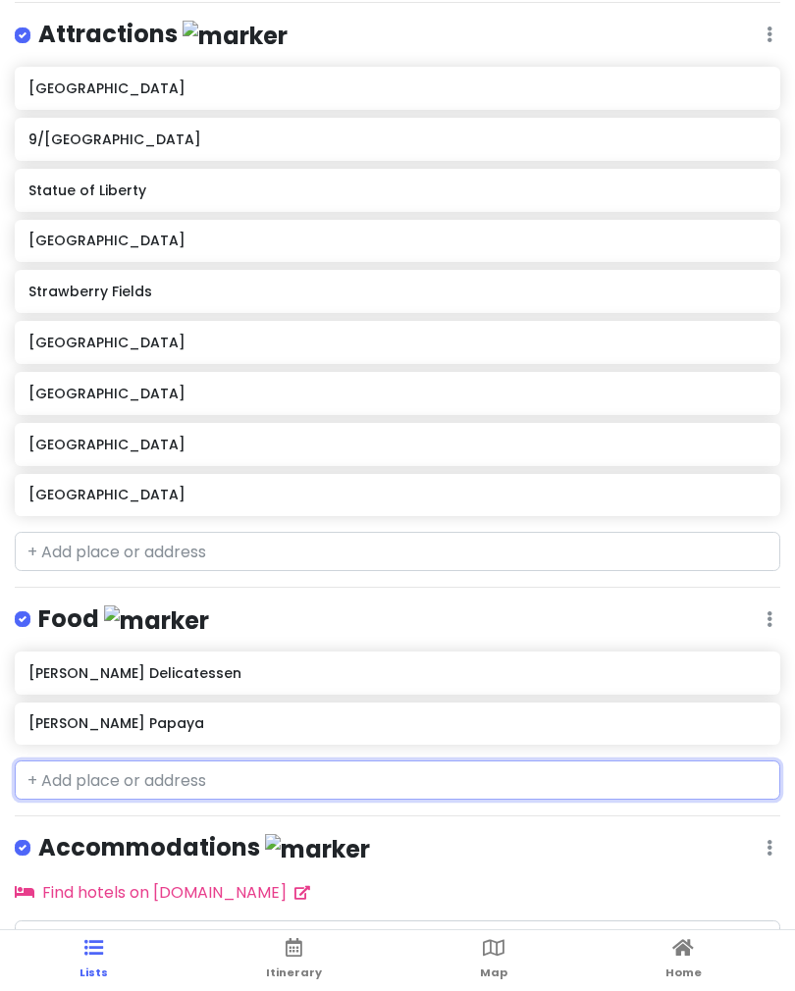
click at [91, 765] on input "text" at bounding box center [397, 780] width 765 height 39
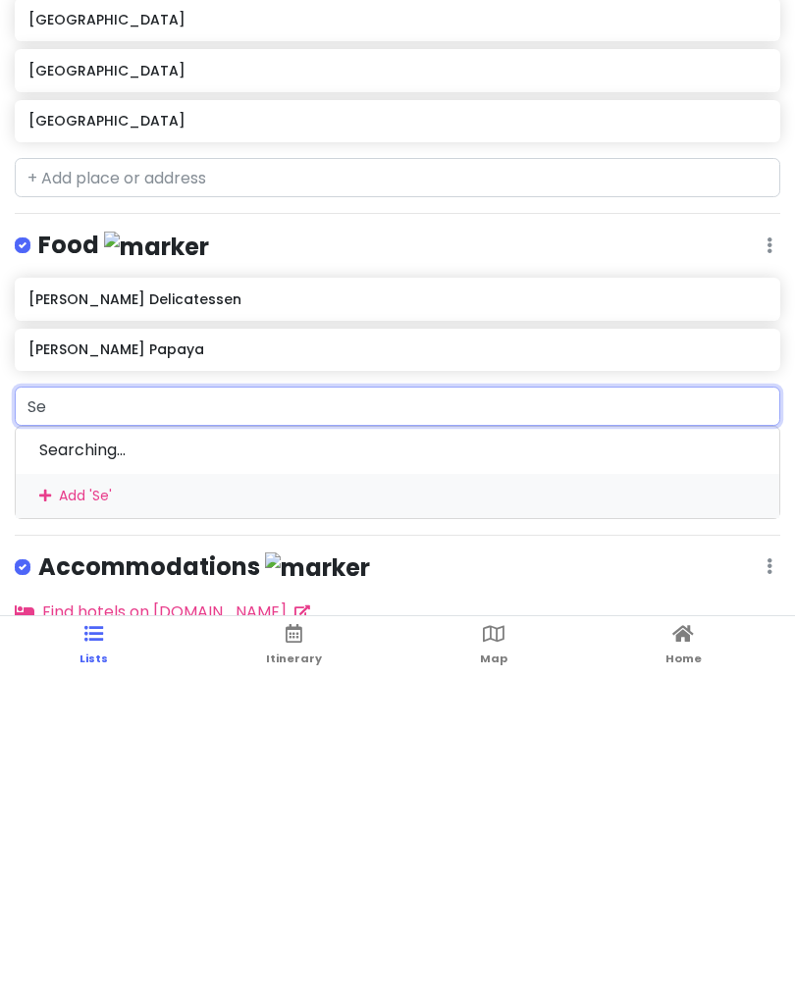
type input "Ser"
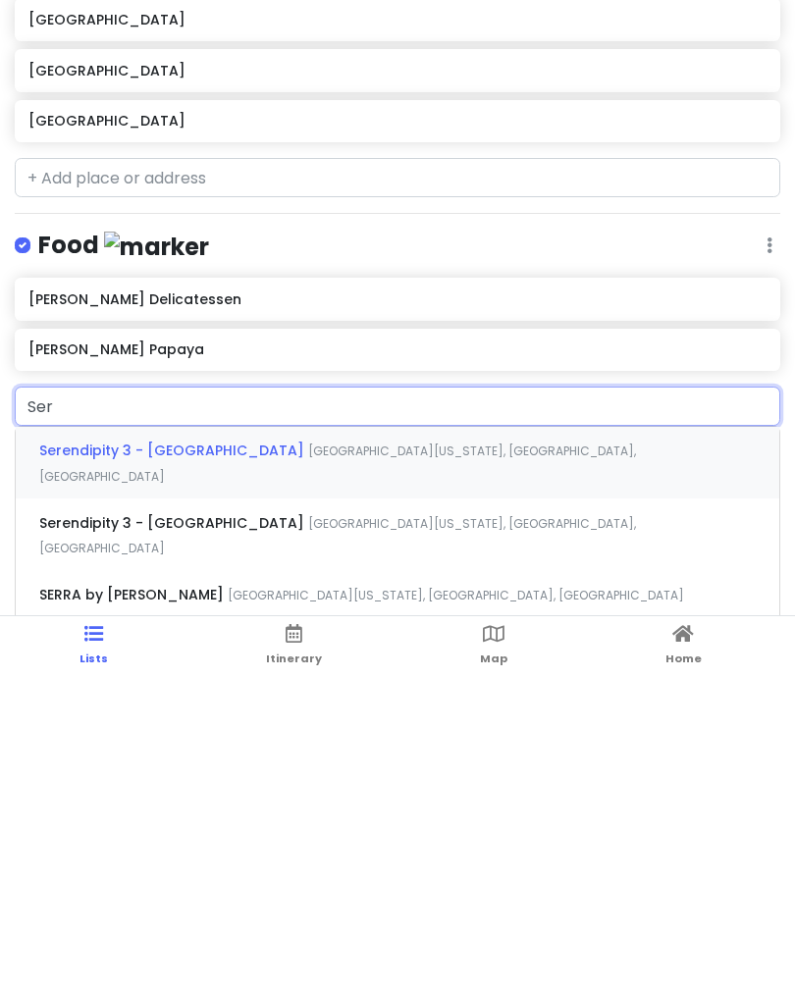
click at [239, 755] on span "Serendipity 3 - [GEOGRAPHIC_DATA]" at bounding box center [173, 765] width 269 height 20
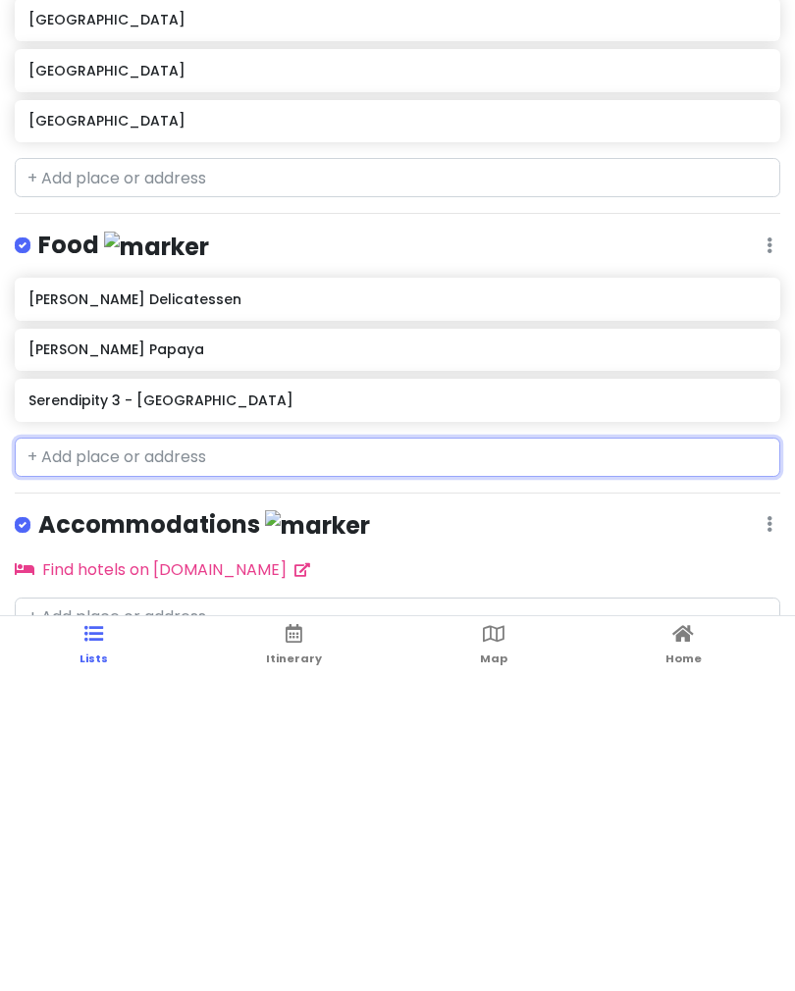
click at [292, 706] on h6 "Serendipity 3 - [GEOGRAPHIC_DATA]" at bounding box center [396, 715] width 737 height 18
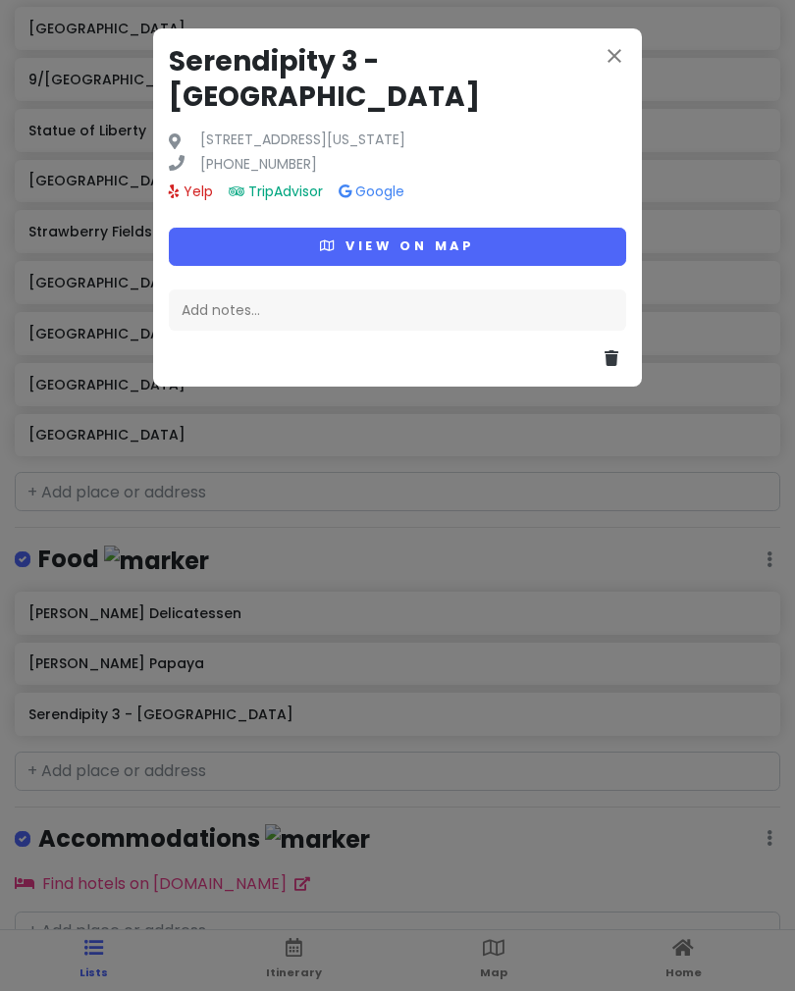
click at [606, 350] on icon at bounding box center [612, 358] width 14 height 16
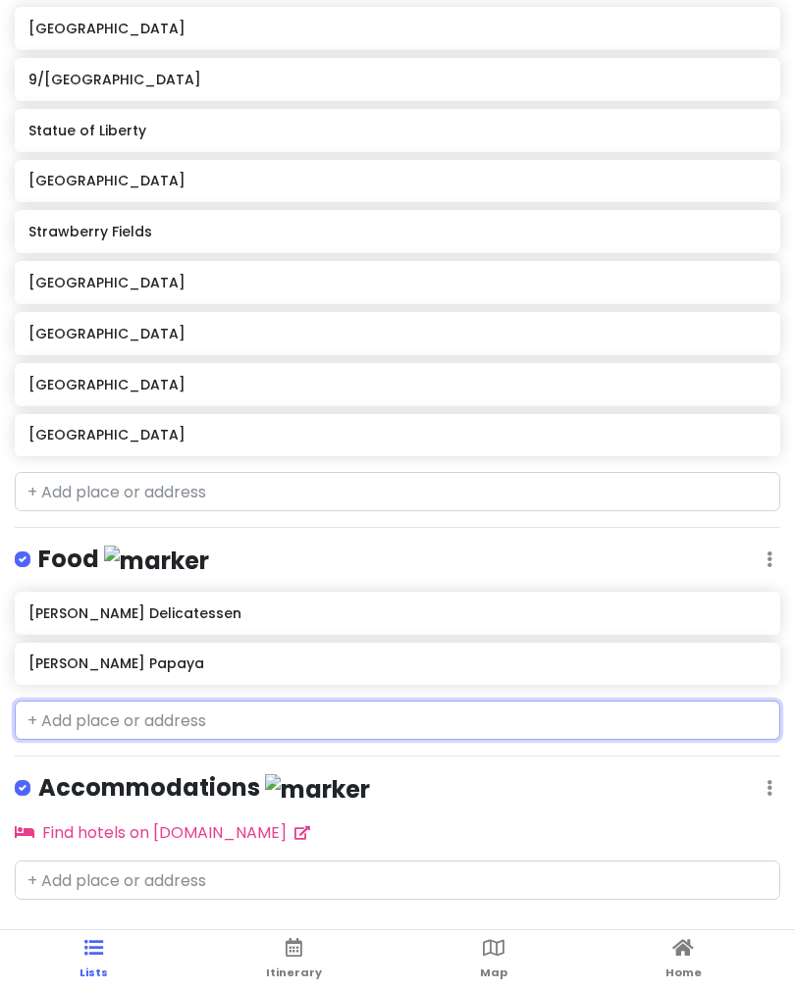
click at [96, 701] on input "text" at bounding box center [397, 720] width 765 height 39
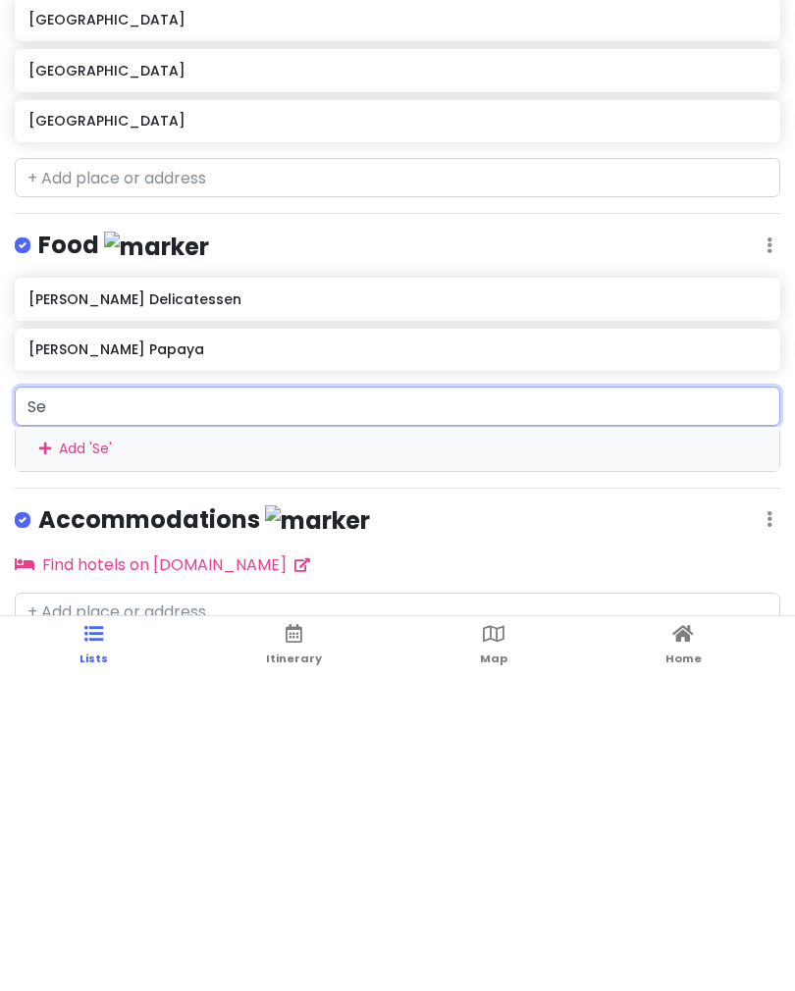
type input "Ser"
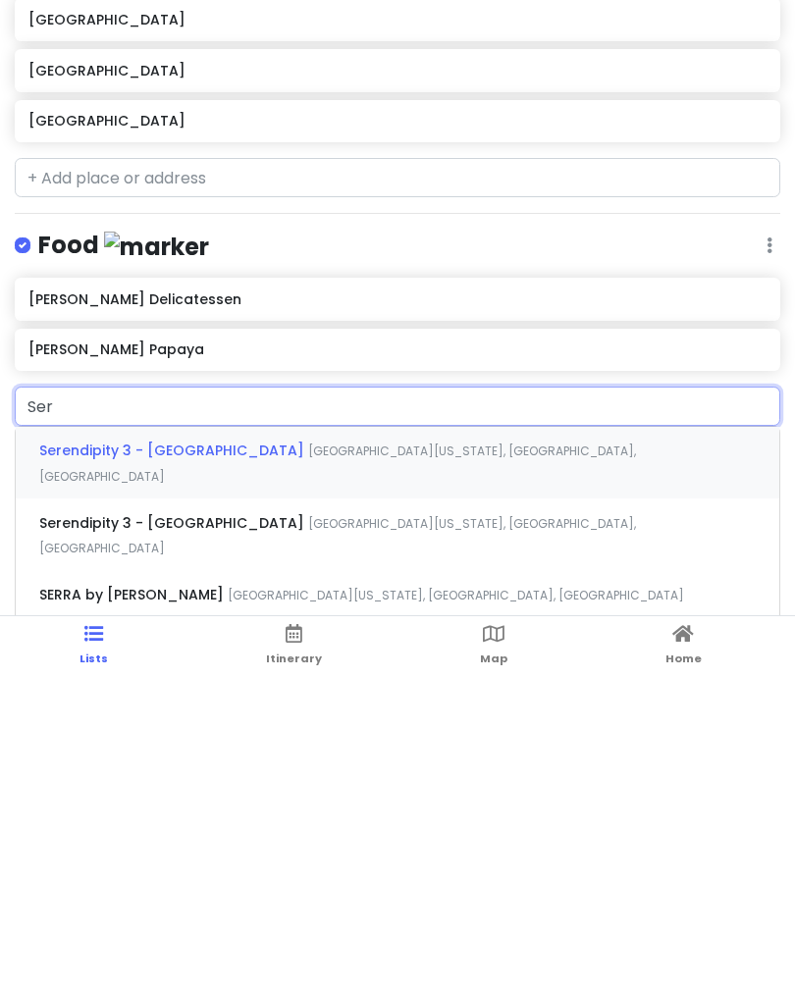
click at [185, 755] on span "Serendipity 3 - [GEOGRAPHIC_DATA]" at bounding box center [173, 765] width 269 height 20
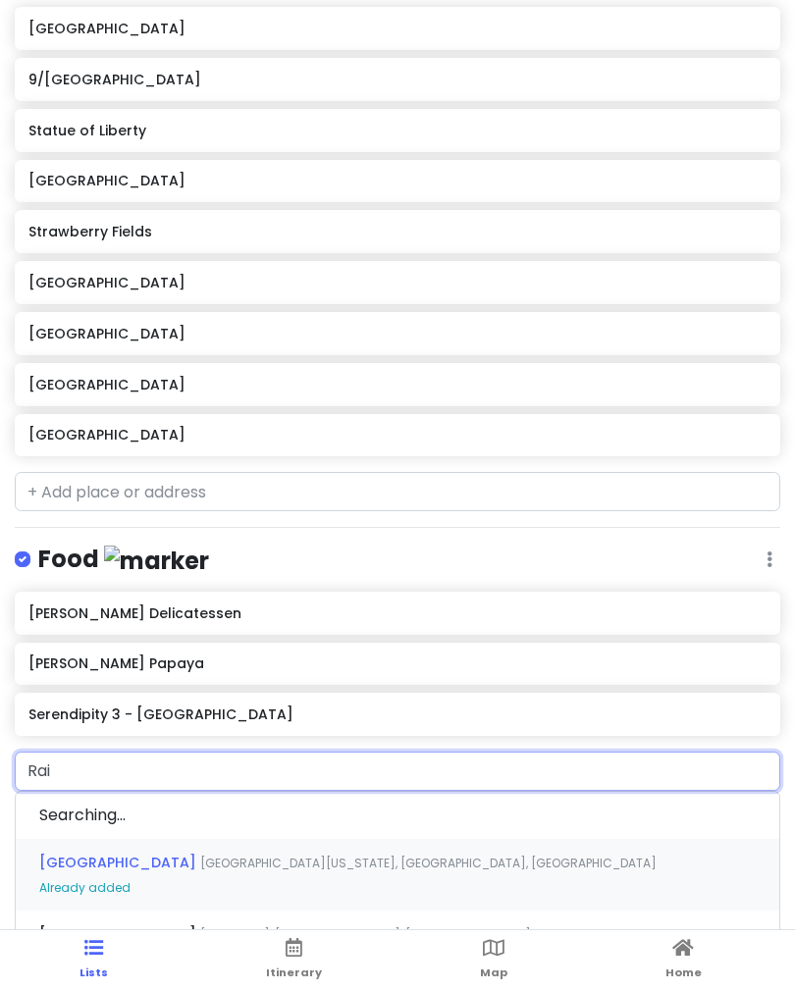
type input "Rais"
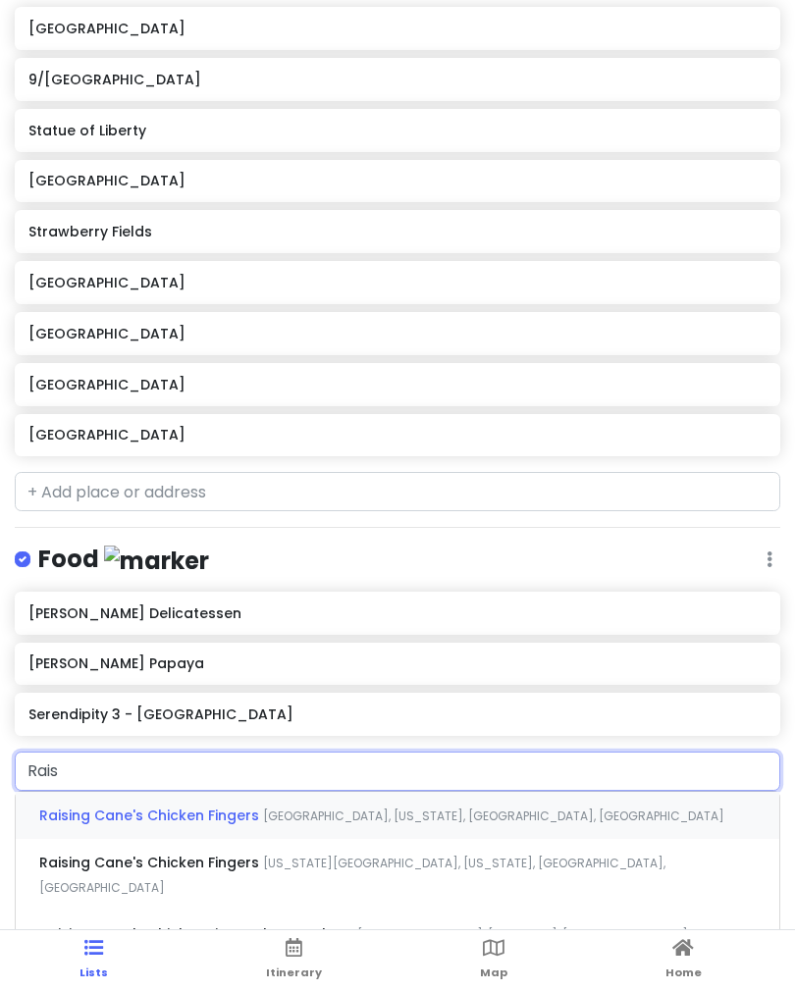
click at [192, 806] on span "Raising Cane's Chicken Fingers" at bounding box center [151, 816] width 224 height 20
